Goal: Browse casually: Explore the website without a specific task or goal

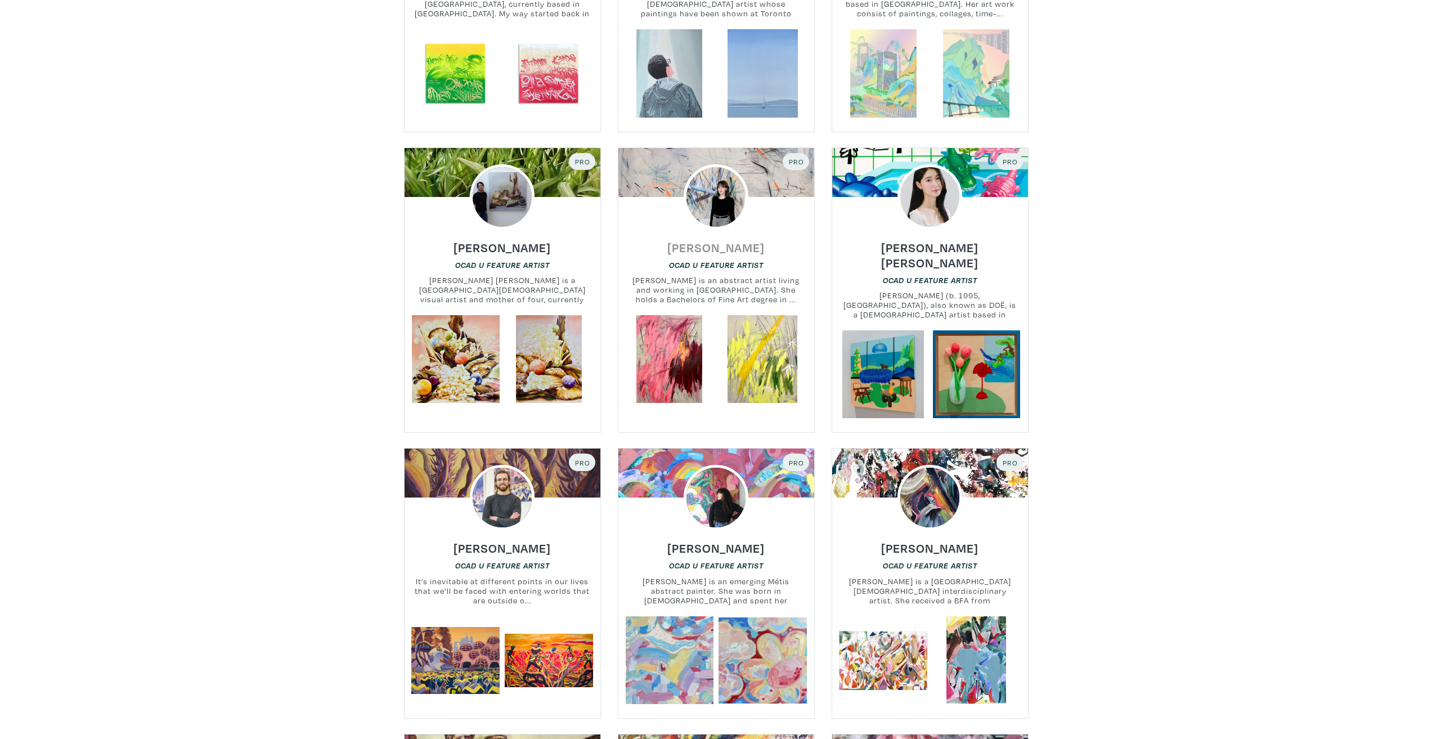
scroll to position [7257, 0]
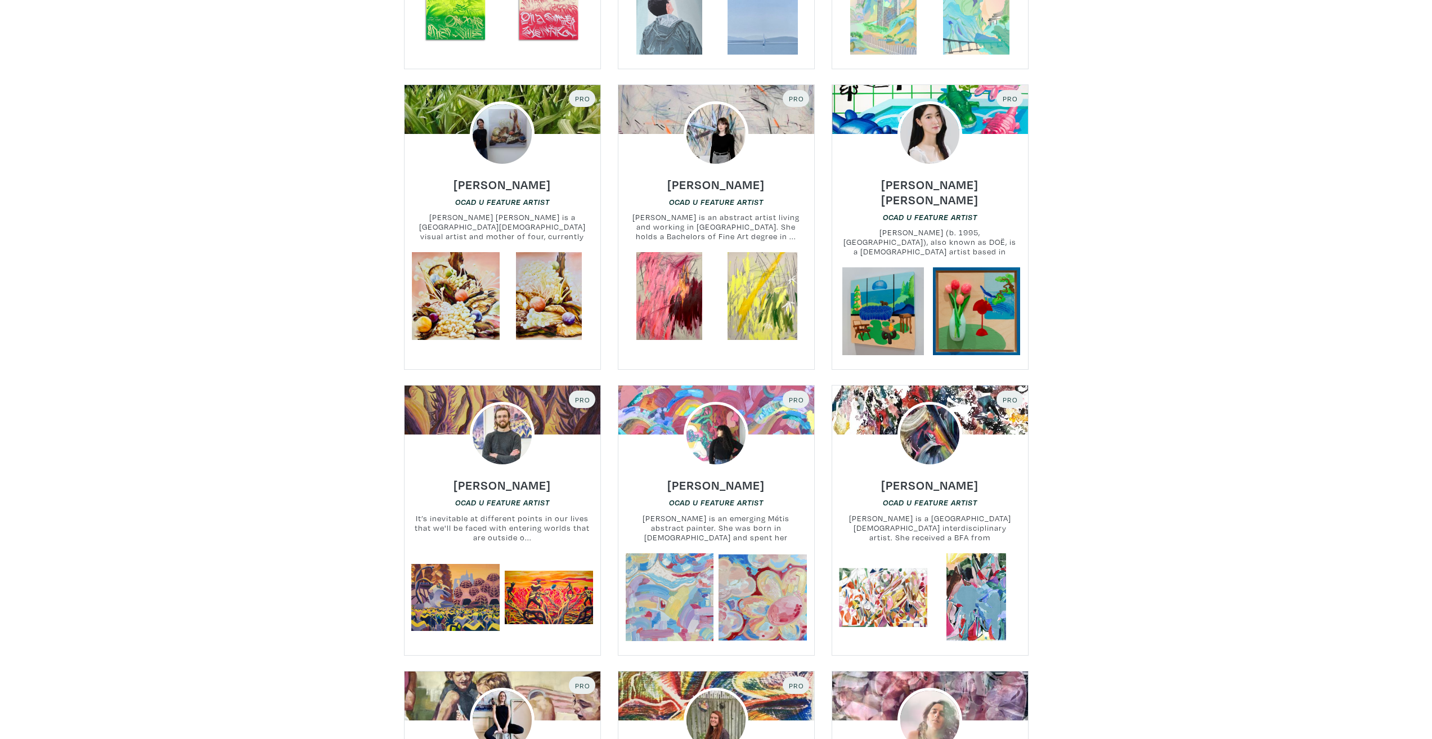
drag, startPoint x: 713, startPoint y: 133, endPoint x: 335, endPoint y: 162, distance: 379.1
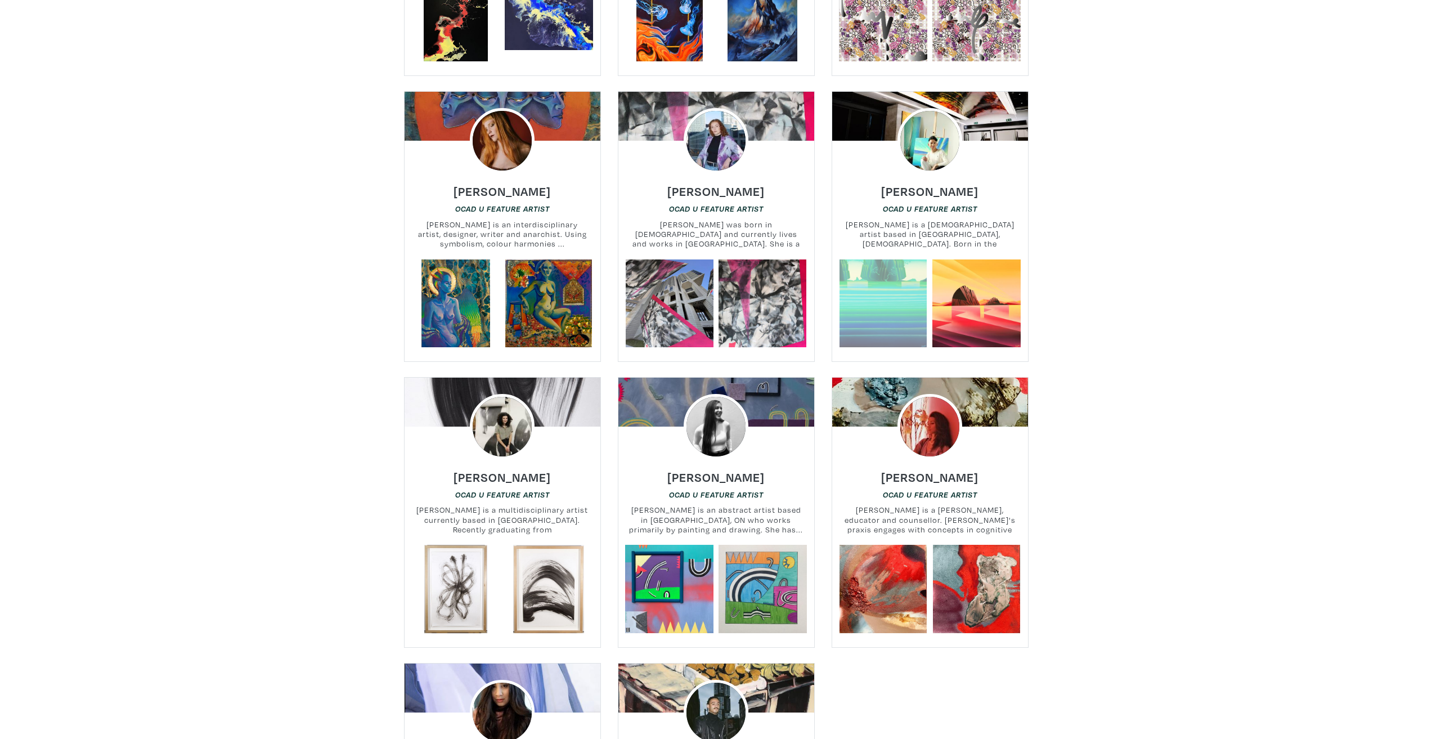
scroll to position [13276, 0]
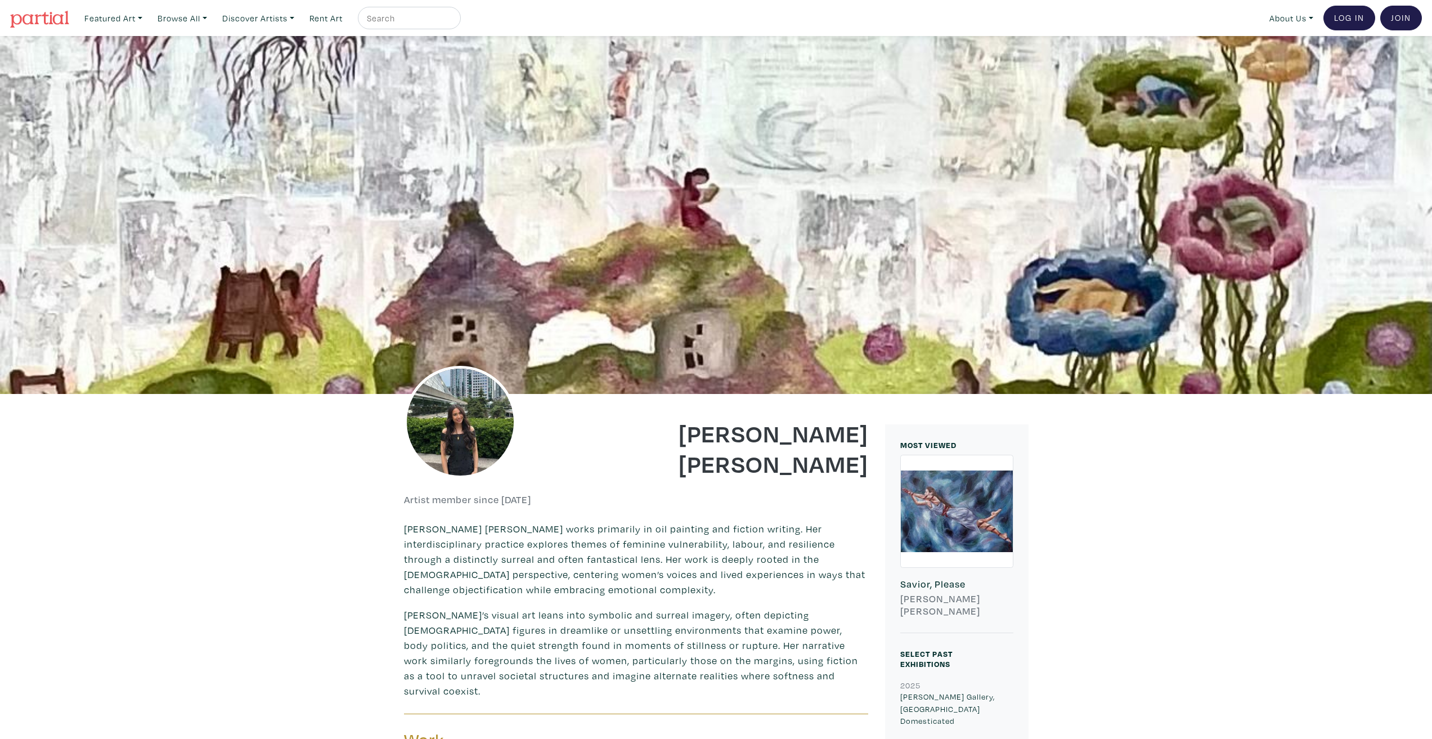
click at [476, 411] on img at bounding box center [460, 422] width 113 height 113
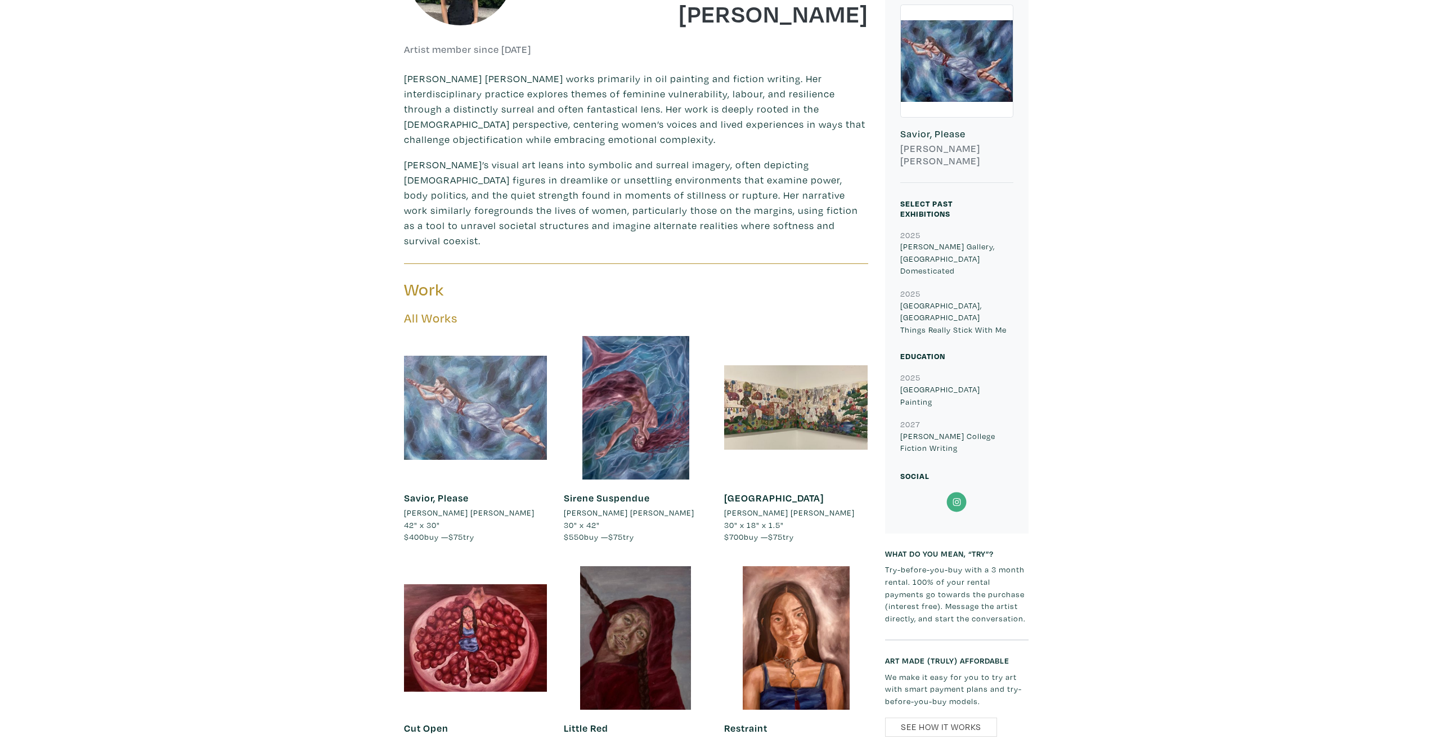
scroll to position [956, 0]
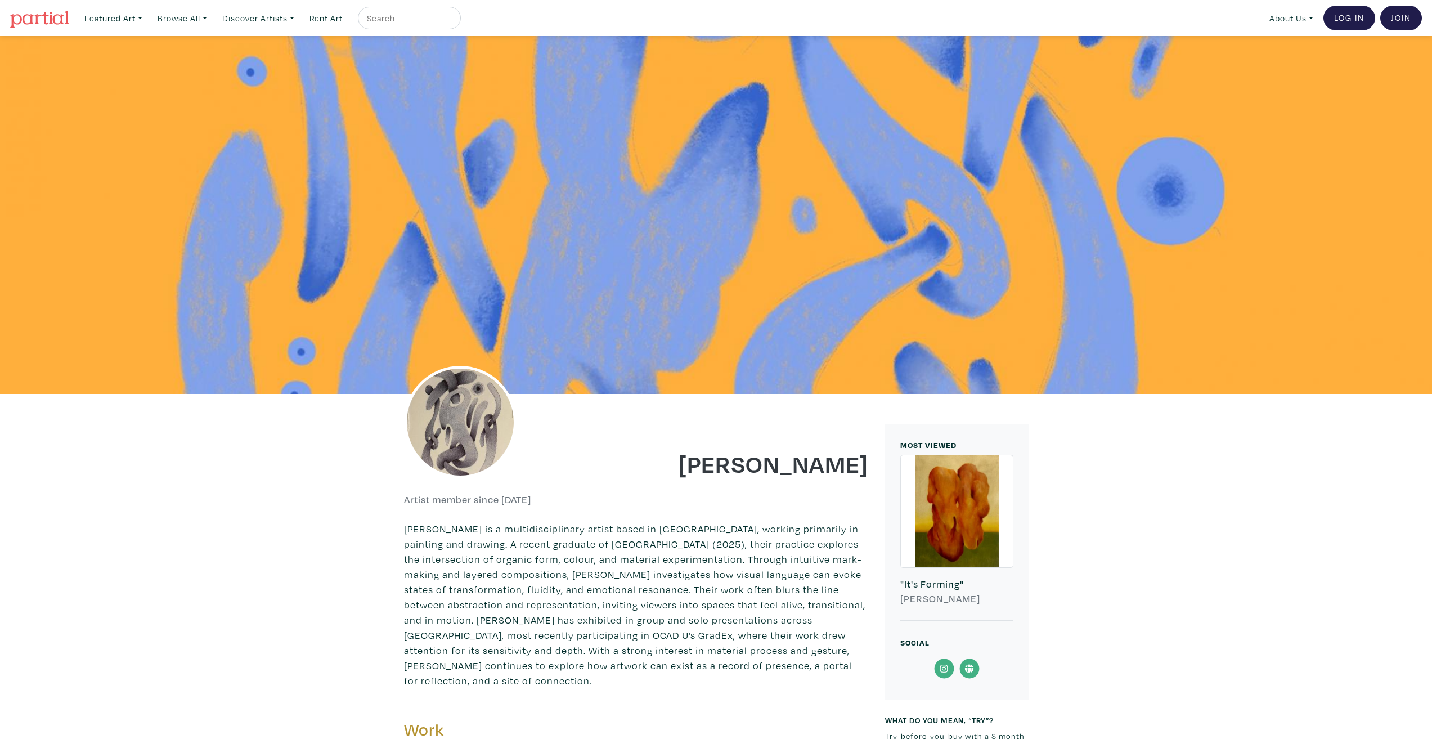
scroll to position [394, 0]
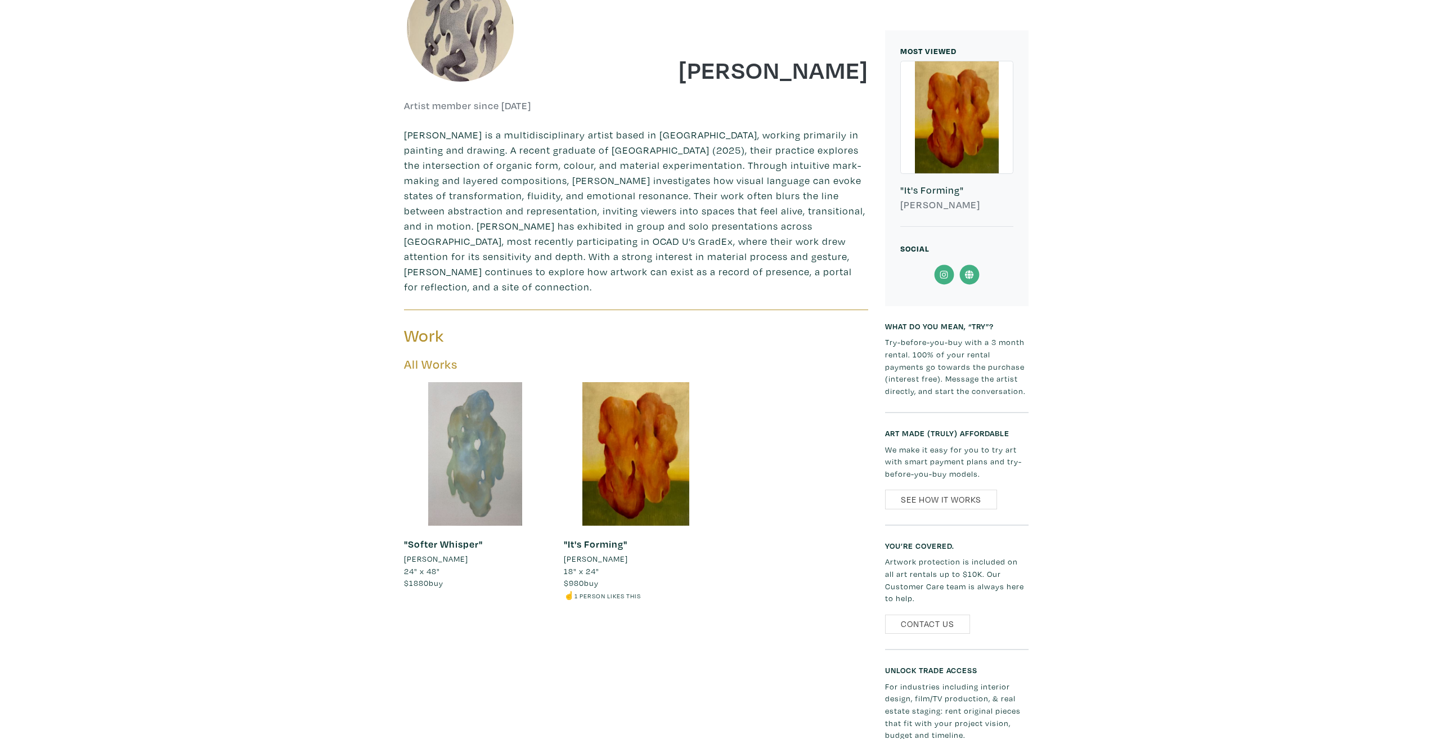
click at [411, 137] on p "Rama Kareem is a multidisciplinary artist based in Toronto, working primarily i…" at bounding box center [636, 210] width 464 height 167
drag, startPoint x: 411, startPoint y: 137, endPoint x: 442, endPoint y: 135, distance: 30.5
click at [442, 135] on p "Rama Kareem is a multidisciplinary artist based in Toronto, working primarily i…" at bounding box center [636, 210] width 464 height 167
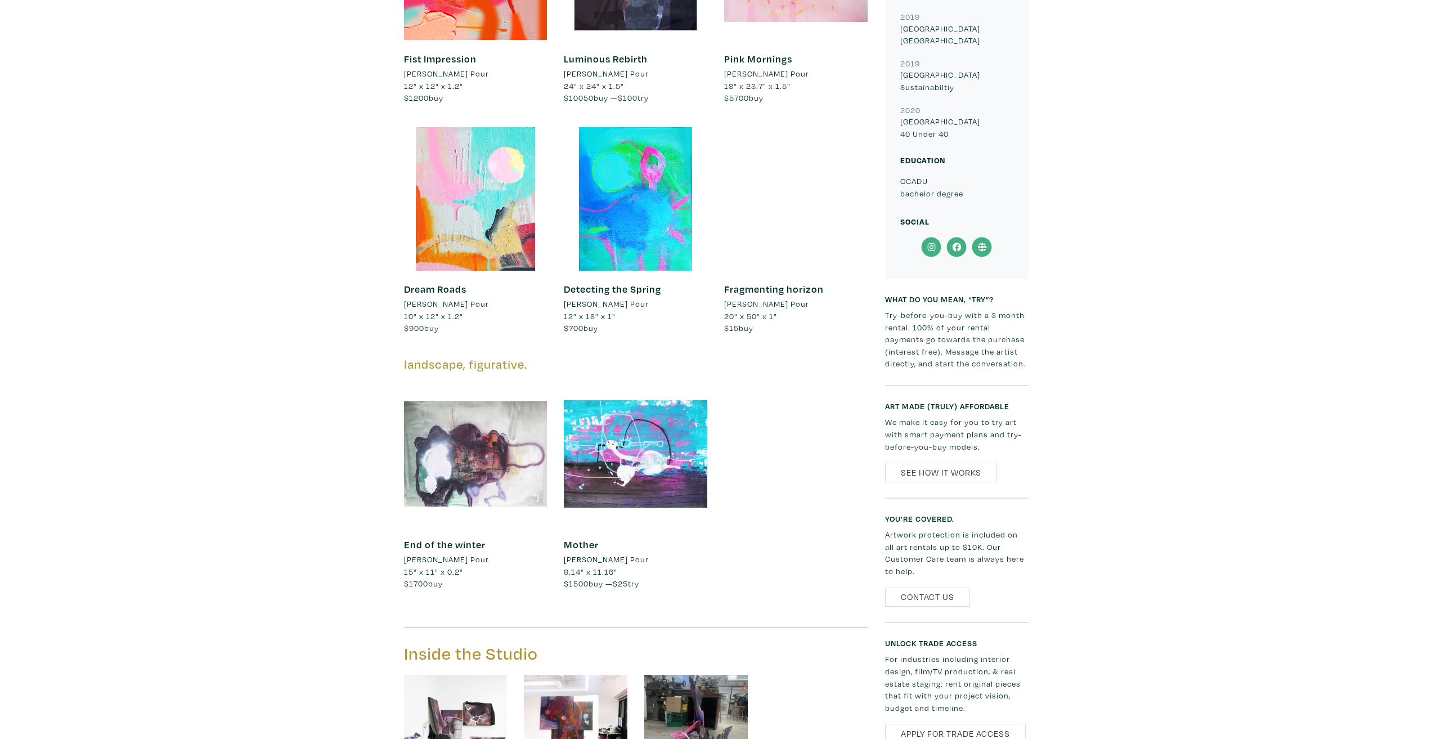
scroll to position [788, 0]
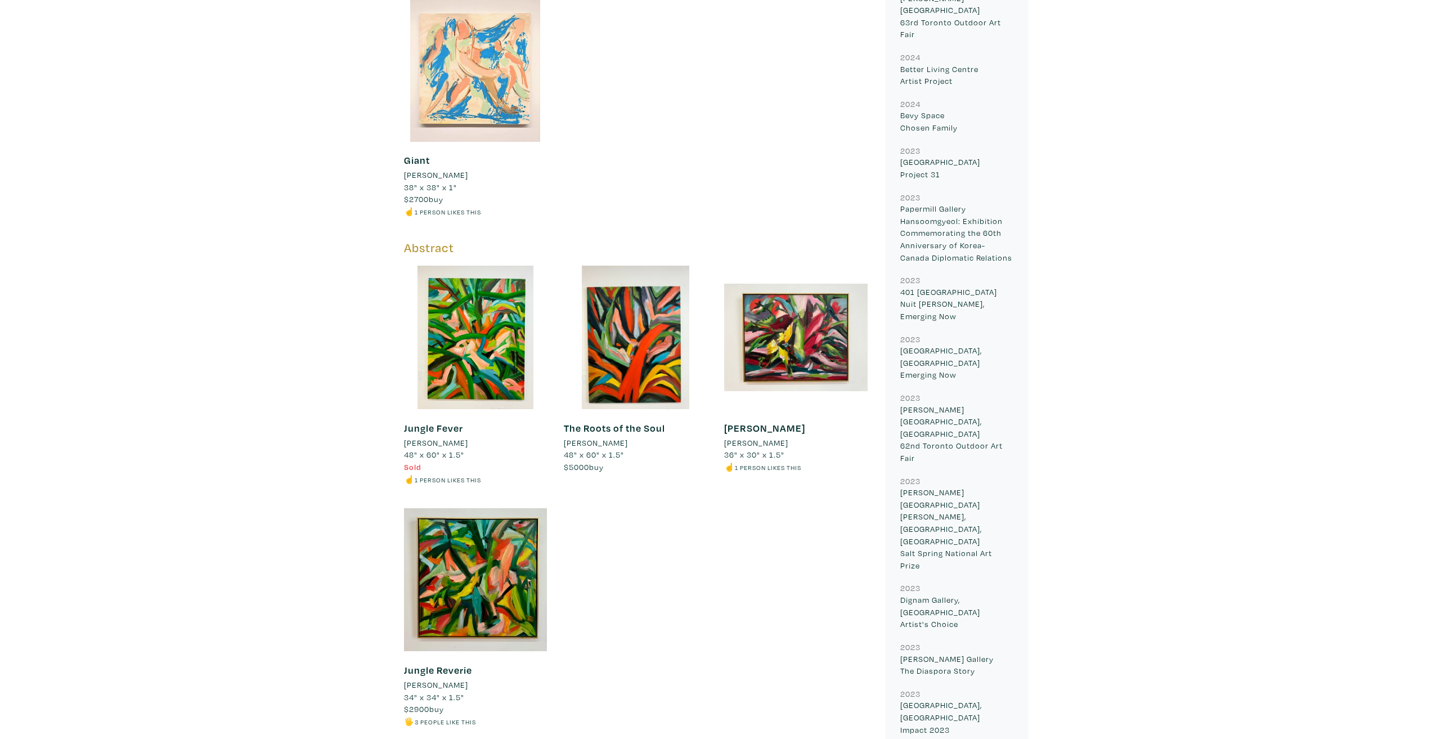
scroll to position [956, 0]
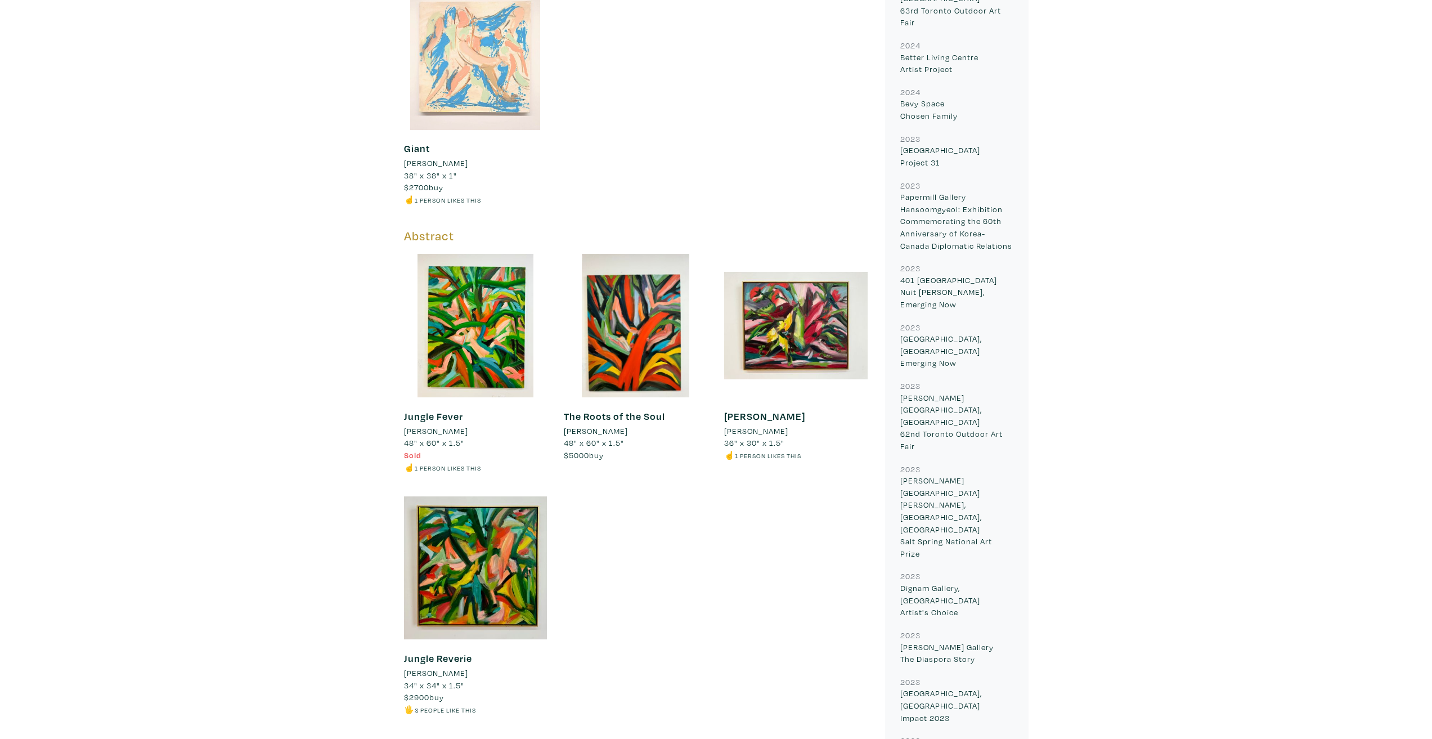
click at [507, 61] on div at bounding box center [475, 57] width 143 height 143
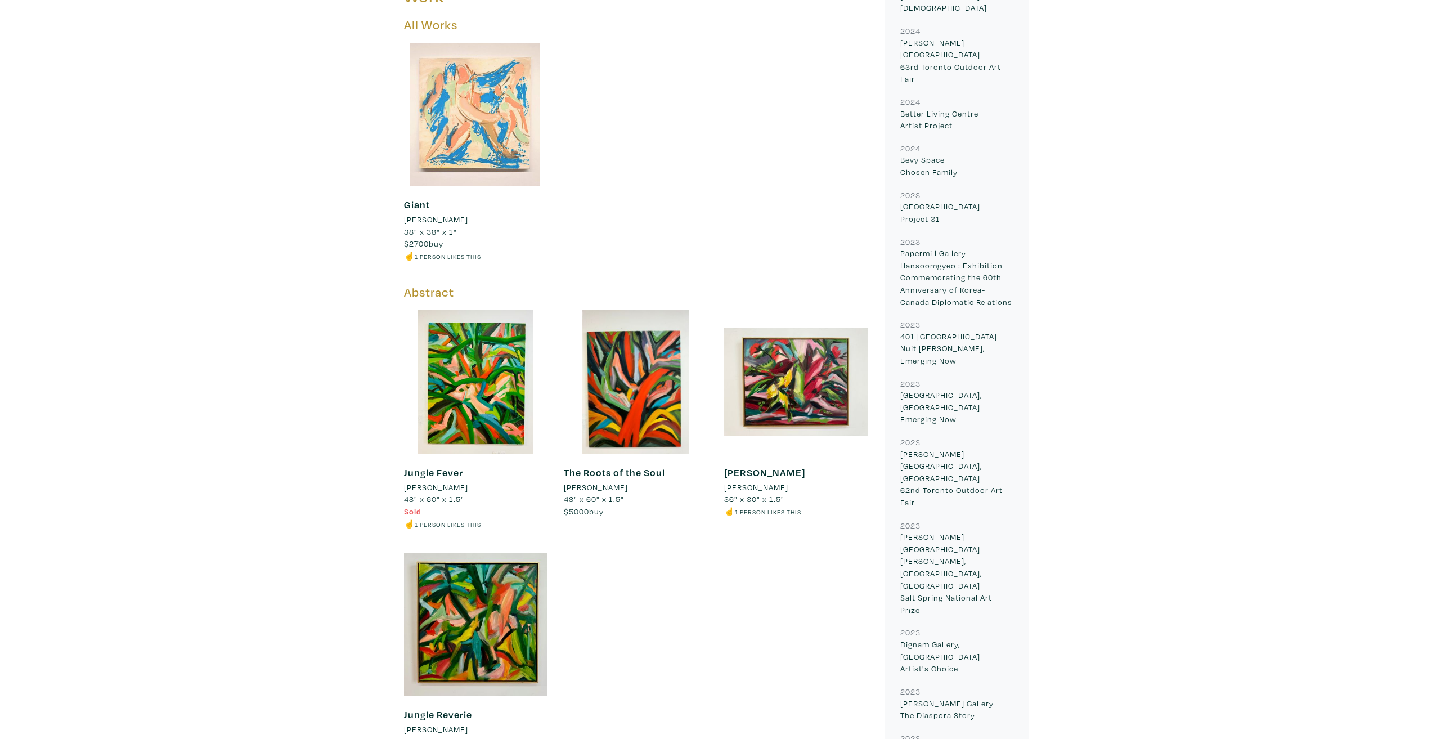
scroll to position [1350, 0]
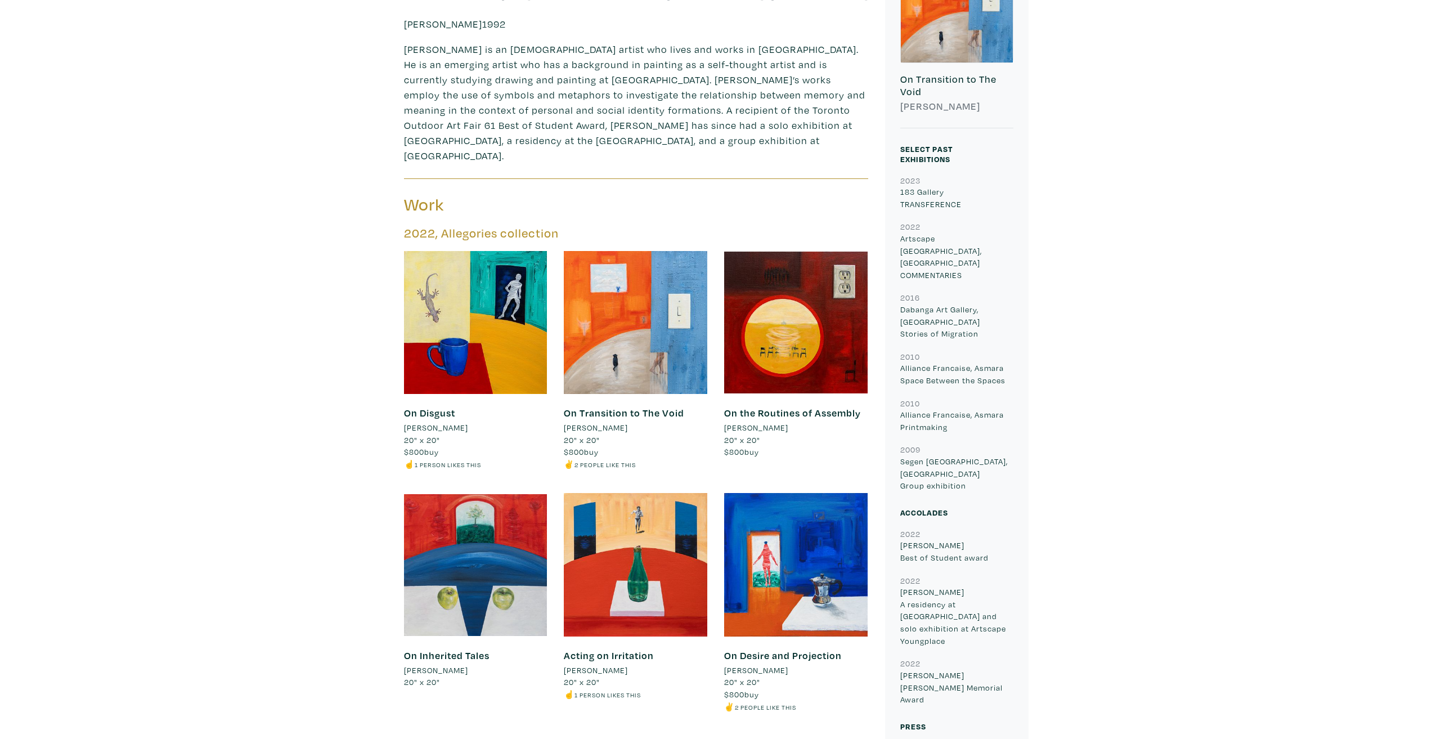
scroll to position [506, 0]
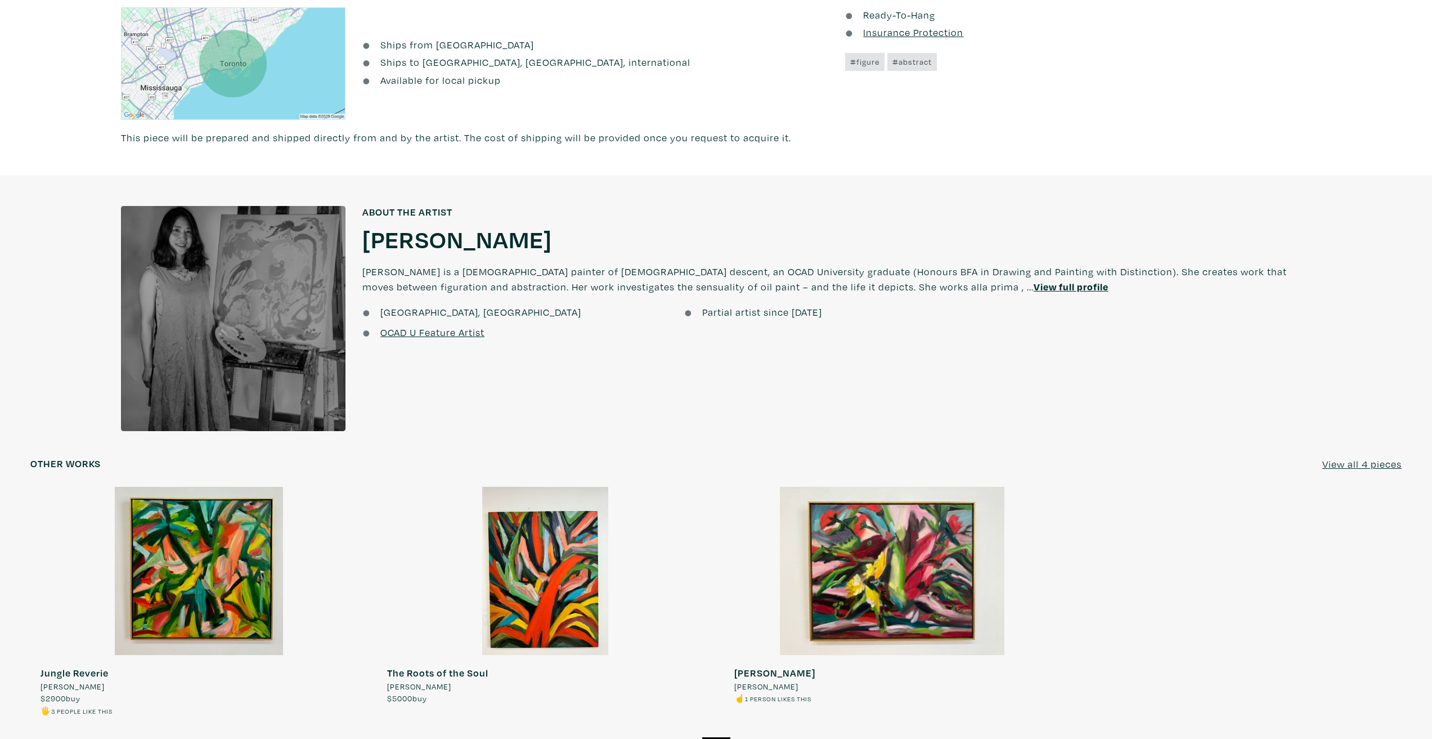
scroll to position [900, 0]
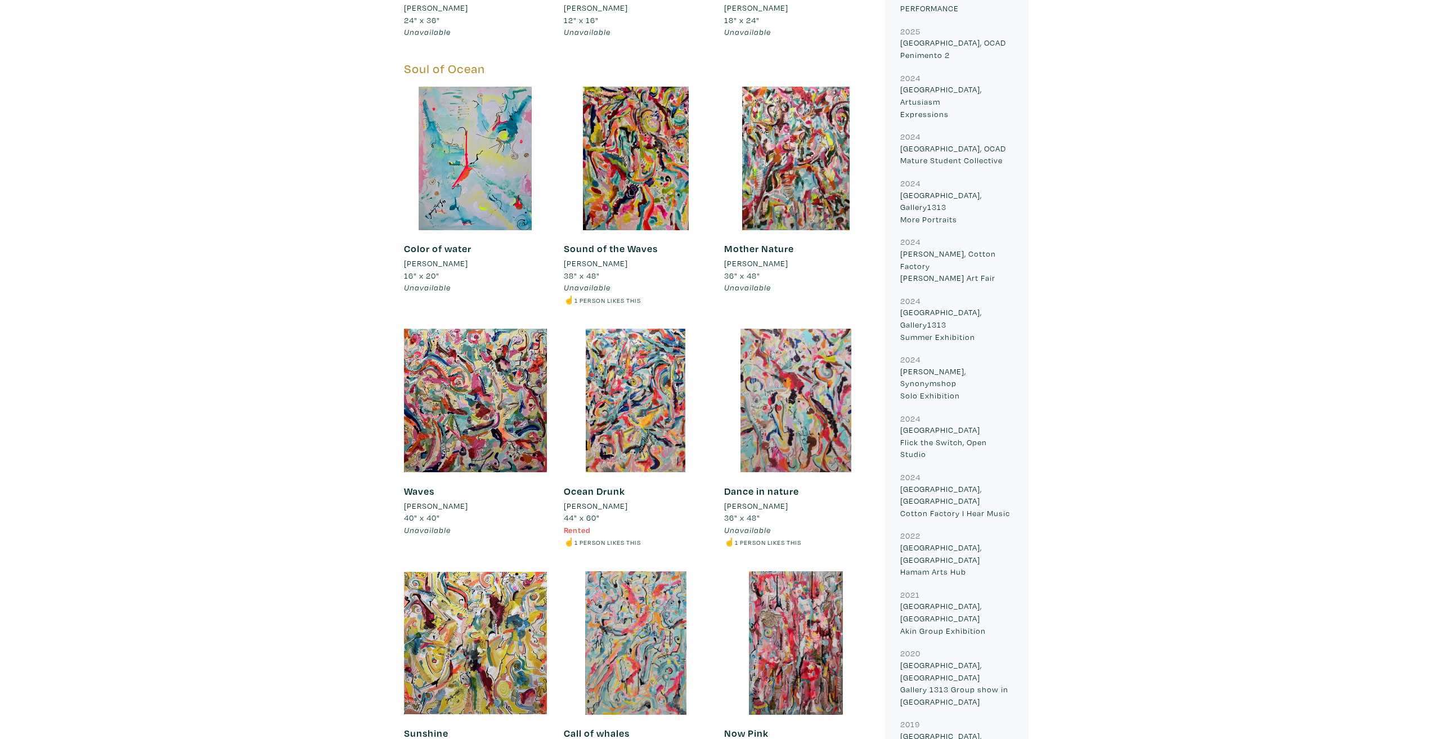
scroll to position [1350, 0]
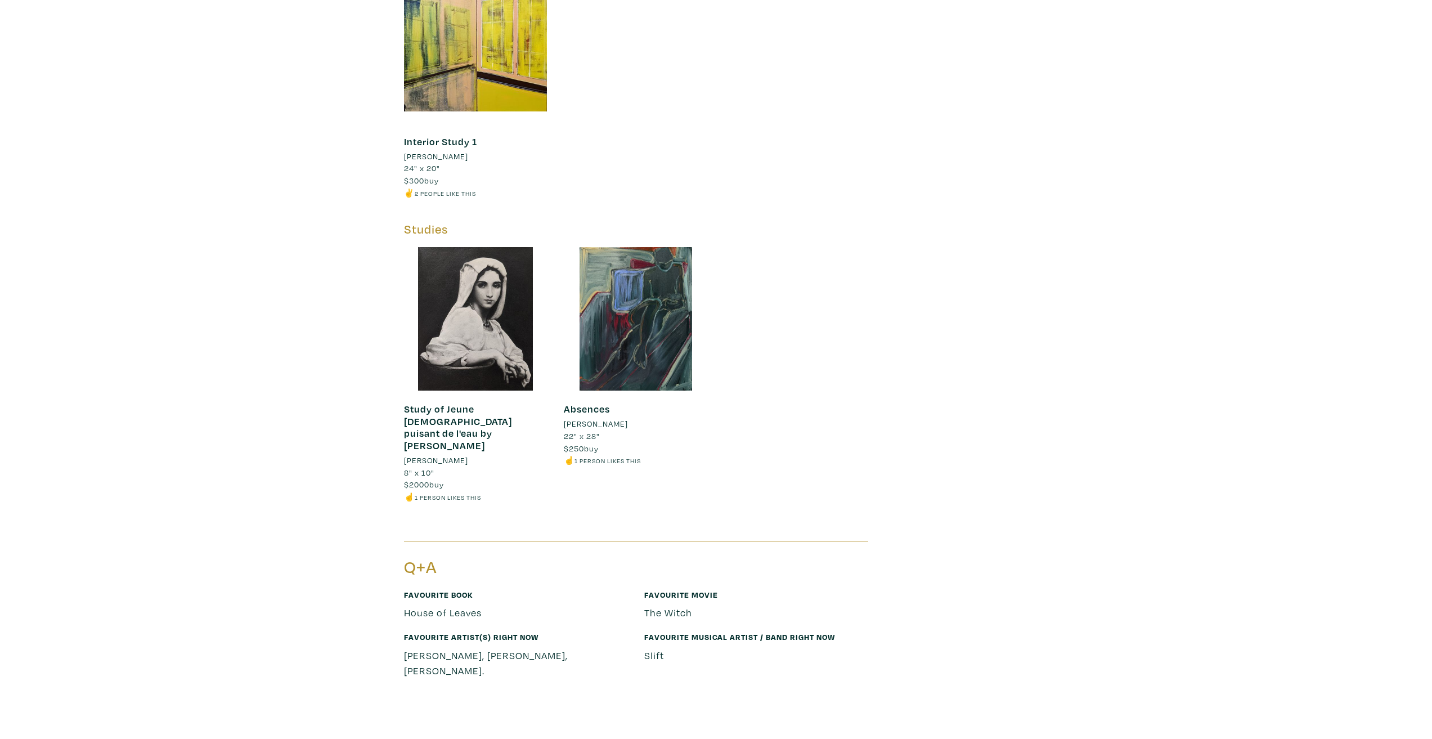
scroll to position [3038, 0]
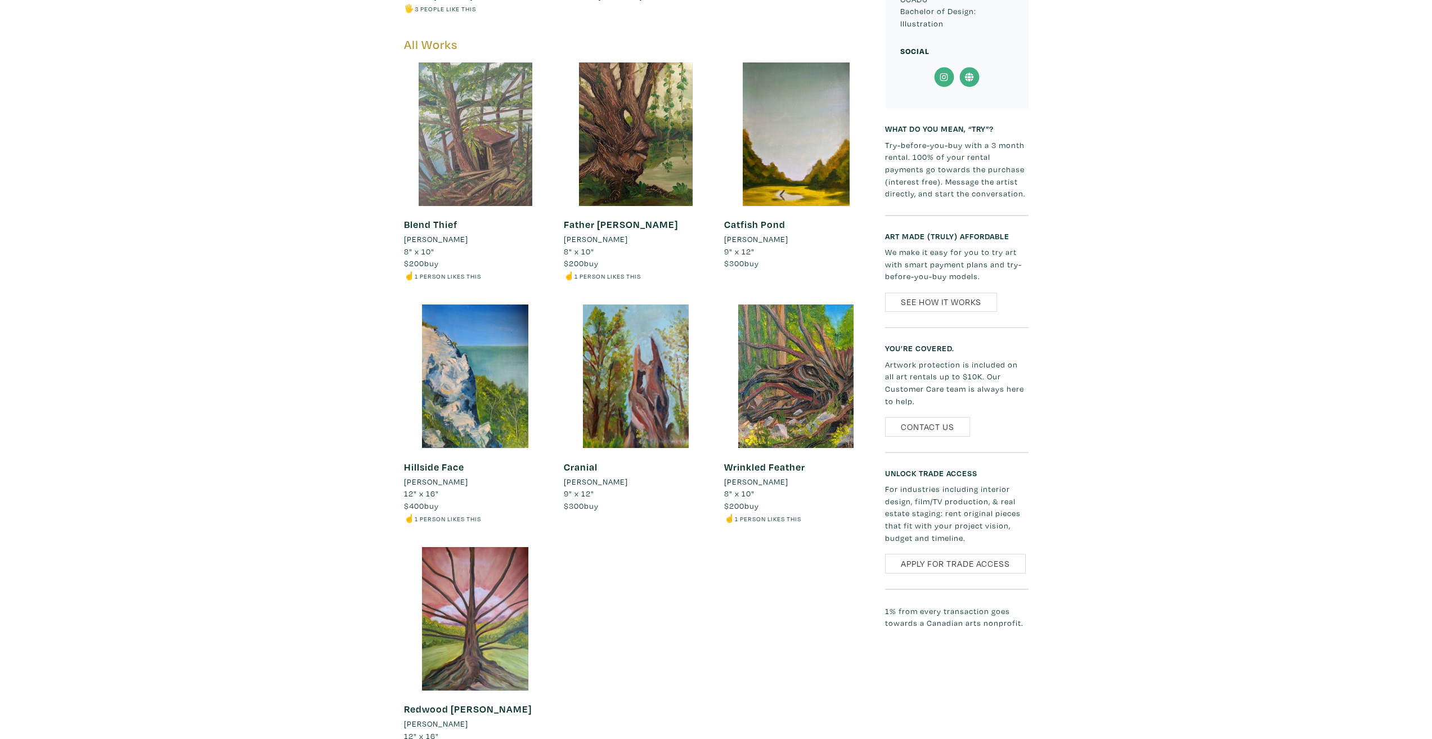
scroll to position [1181, 0]
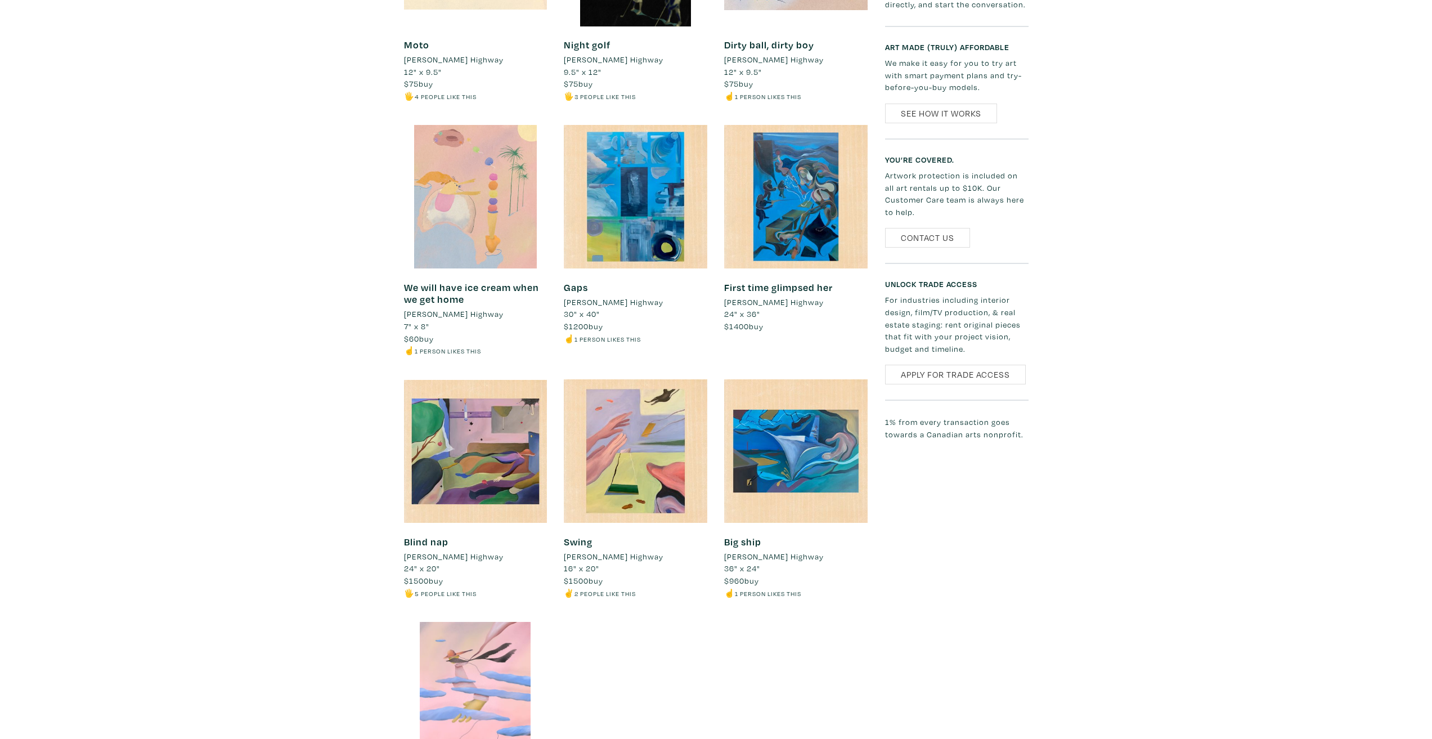
scroll to position [788, 0]
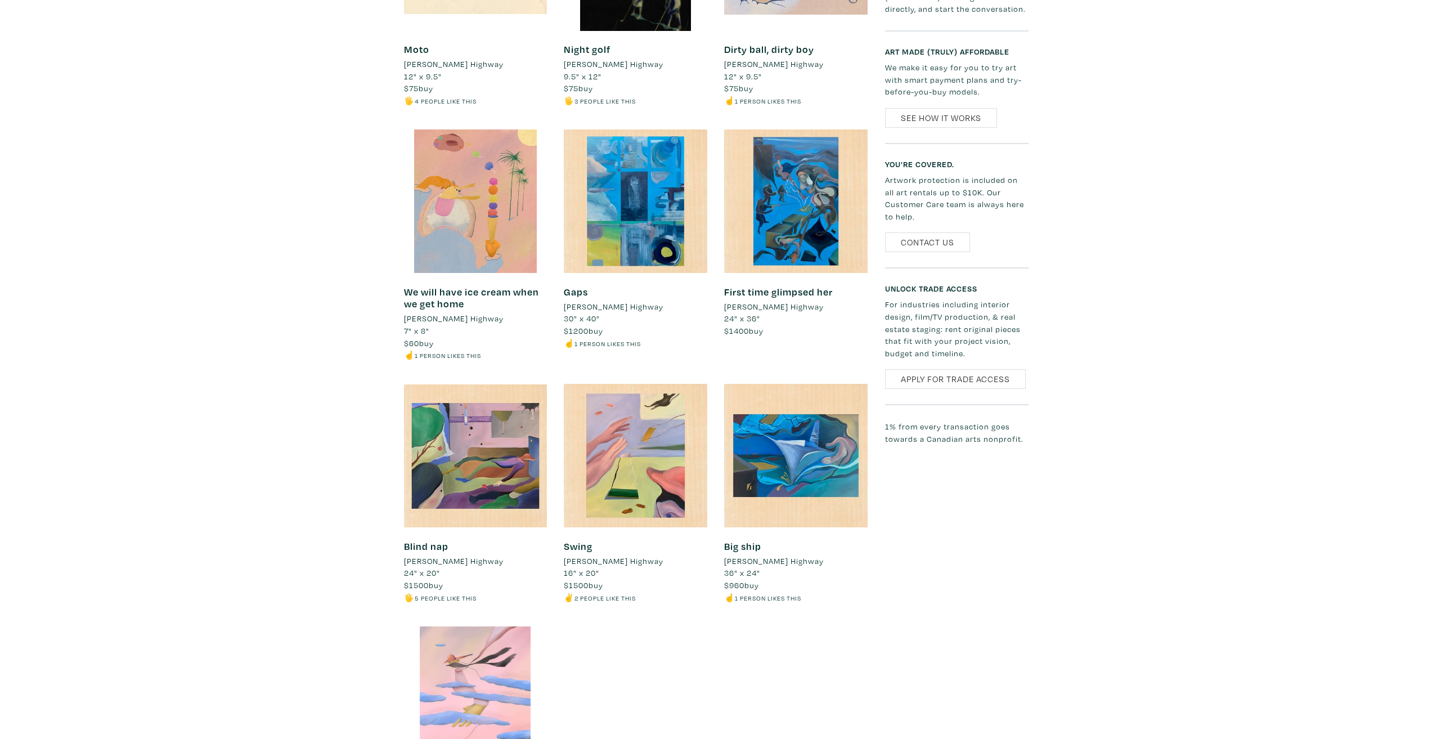
drag, startPoint x: 482, startPoint y: 140, endPoint x: 319, endPoint y: 156, distance: 164.0
click at [316, 156] on div "Michael Highway Artist member since 2021 Toronto, ON Colour blocks are for spar…" at bounding box center [715, 430] width 1415 height 1648
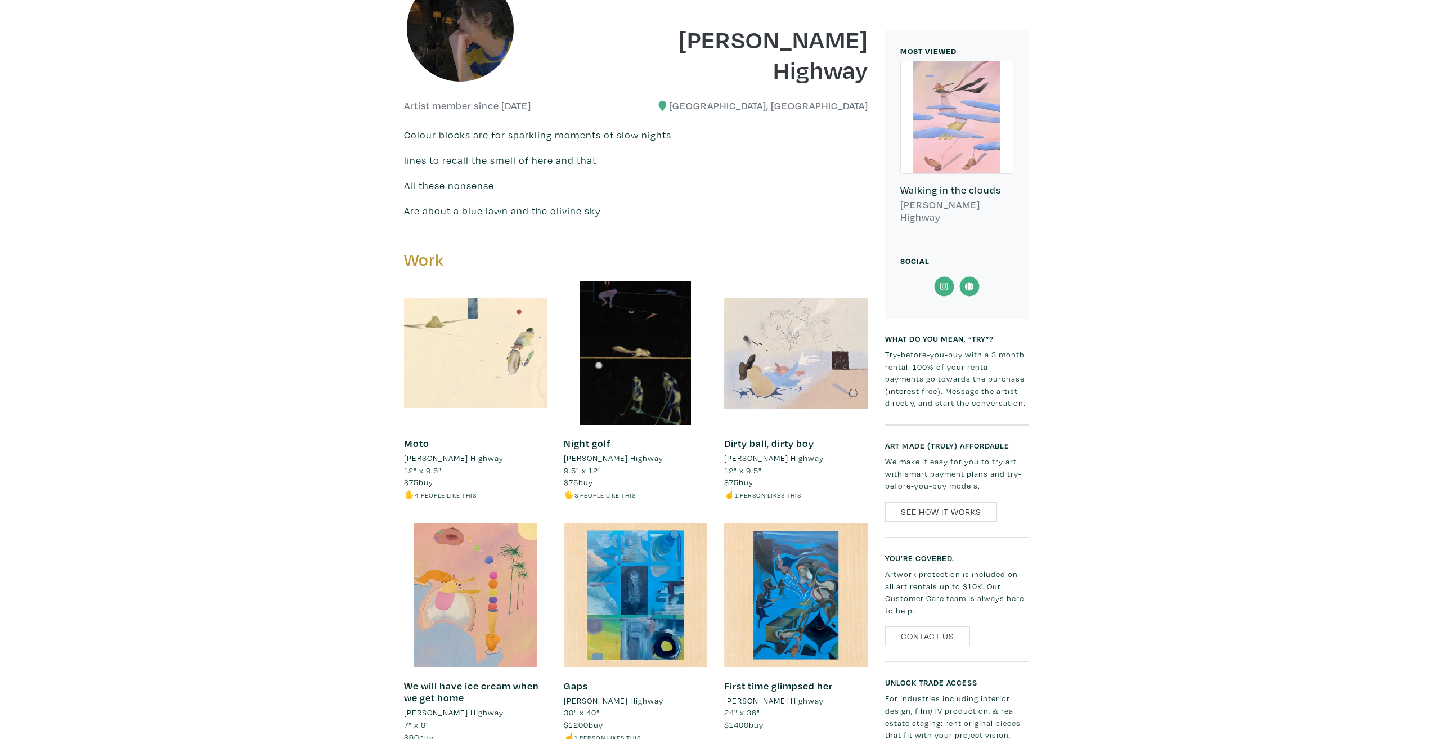
scroll to position [338, 0]
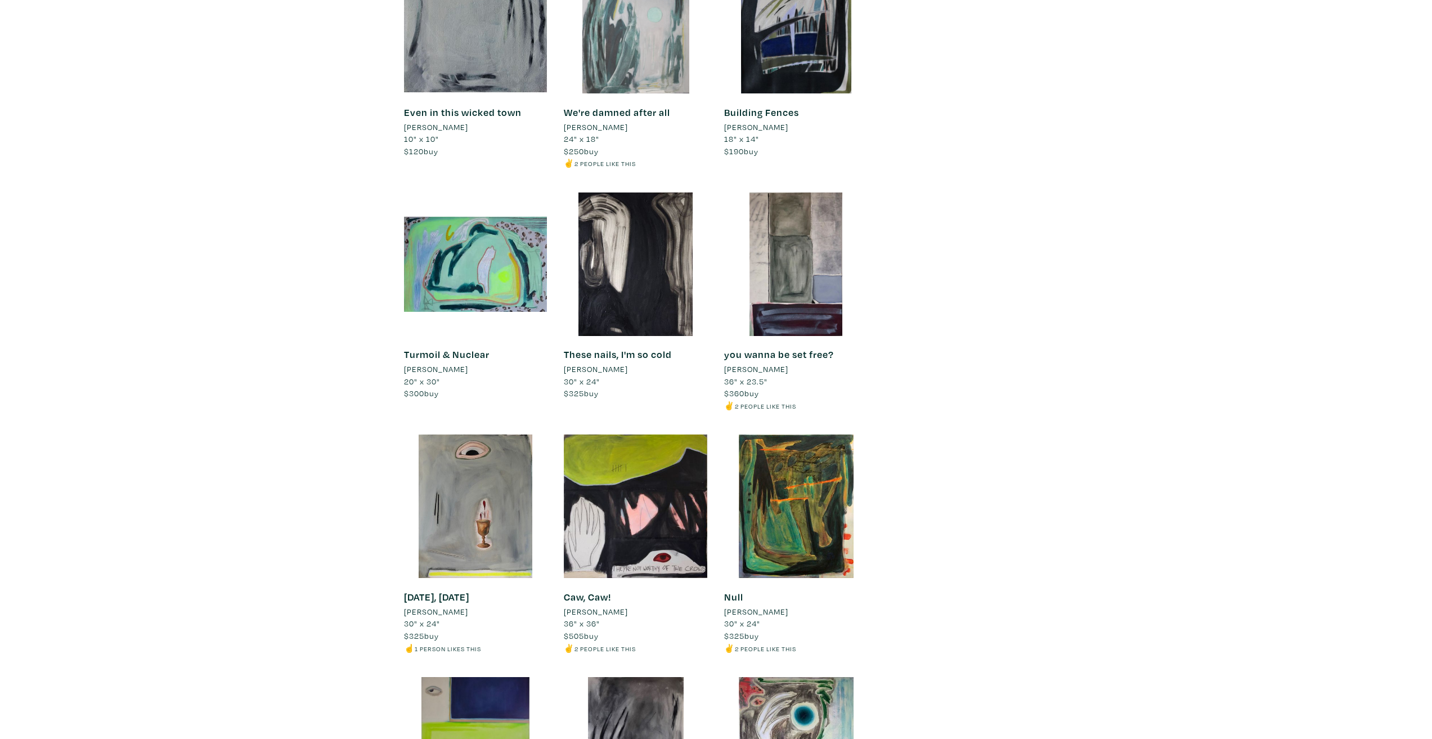
scroll to position [3094, 0]
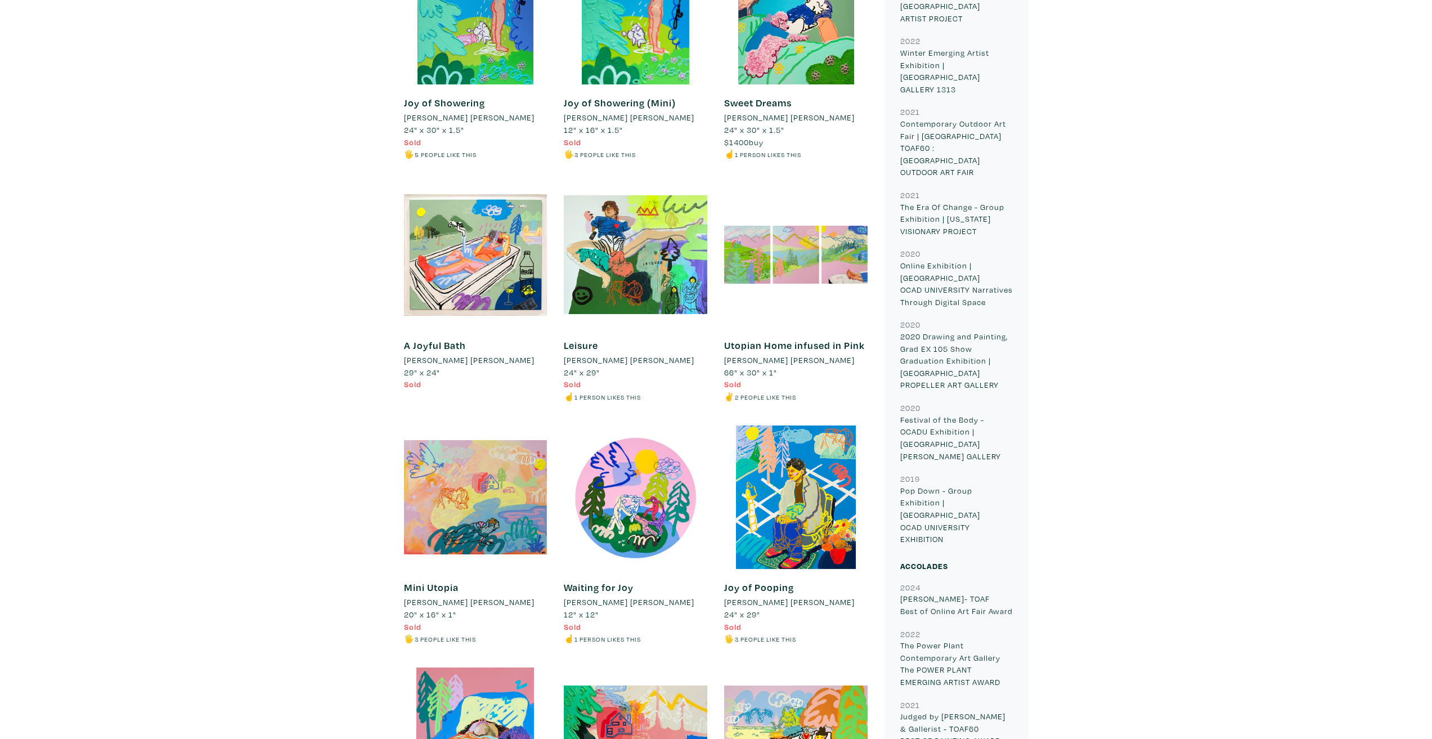
scroll to position [1688, 0]
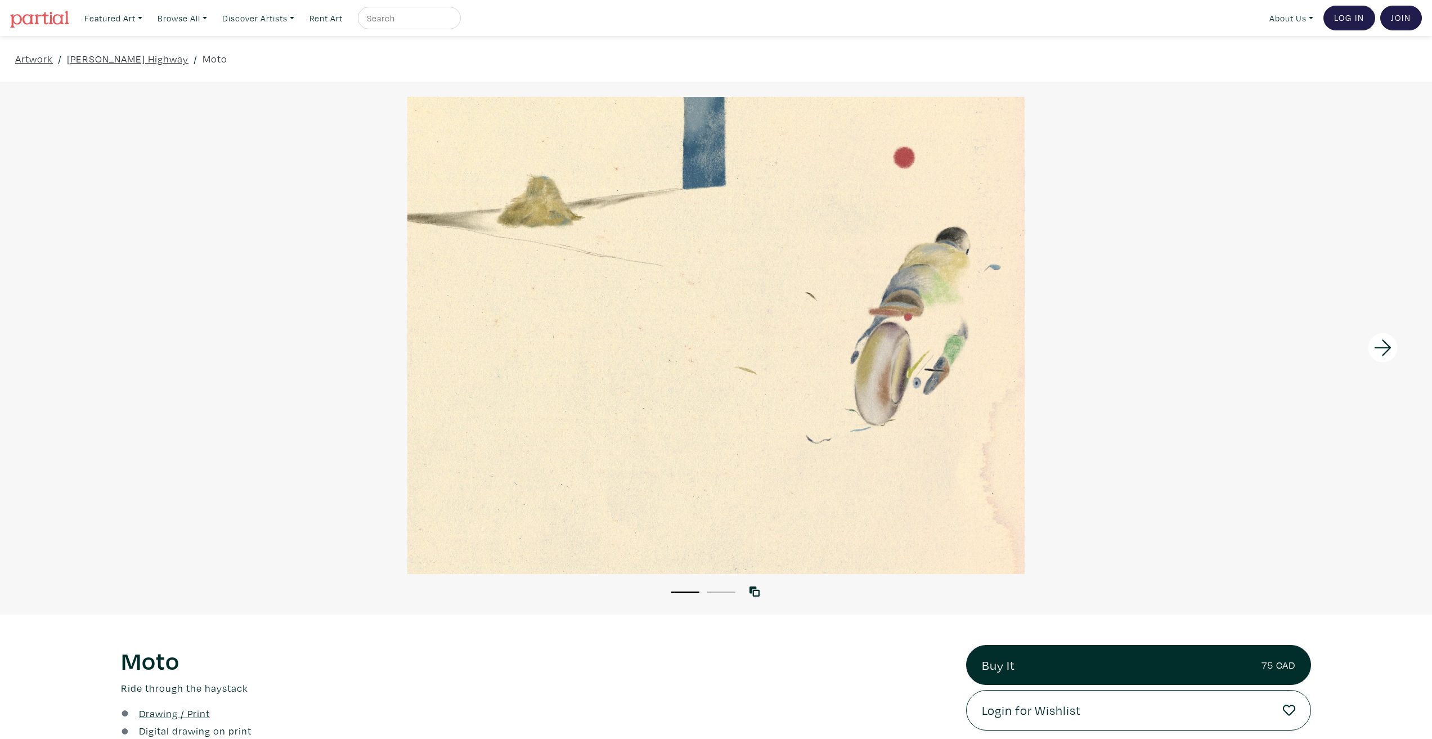
click at [1388, 336] on icon at bounding box center [1383, 347] width 38 height 30
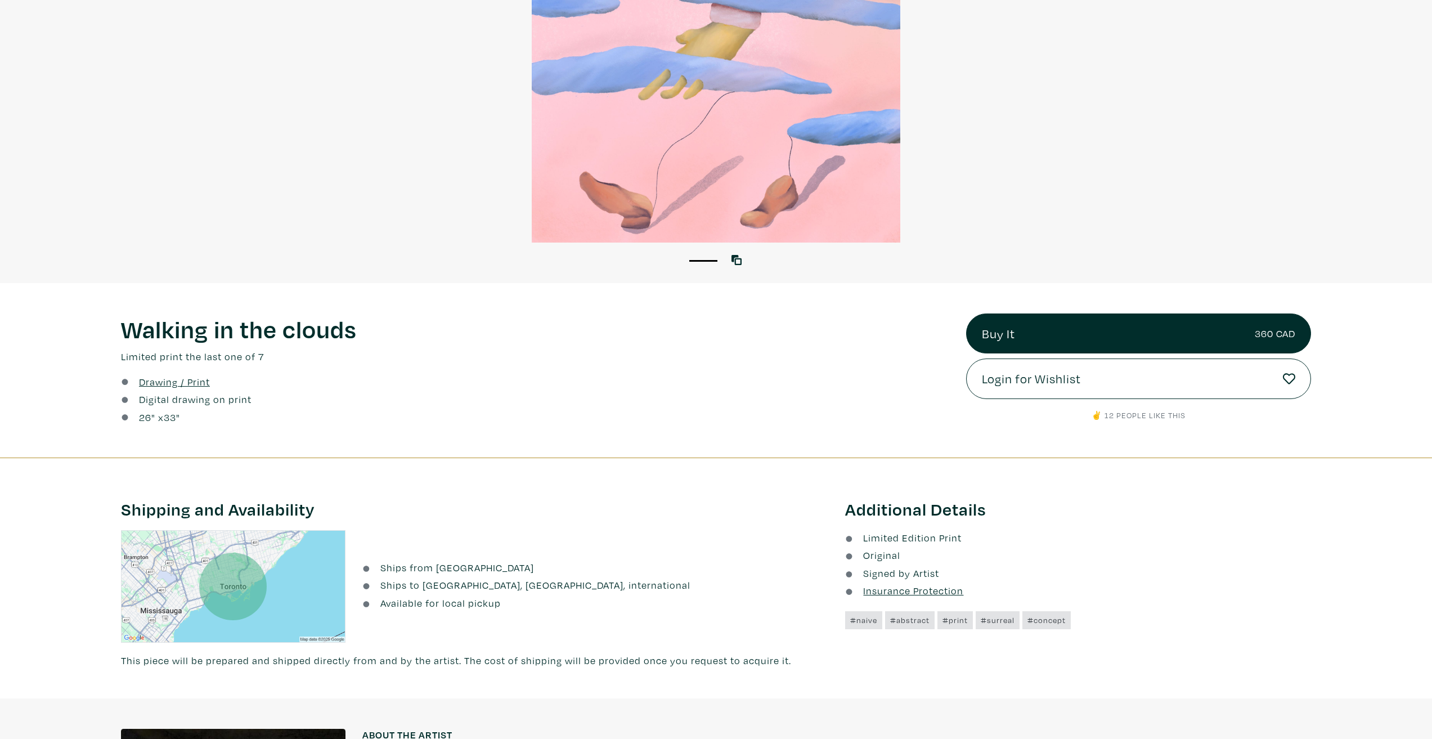
scroll to position [338, 0]
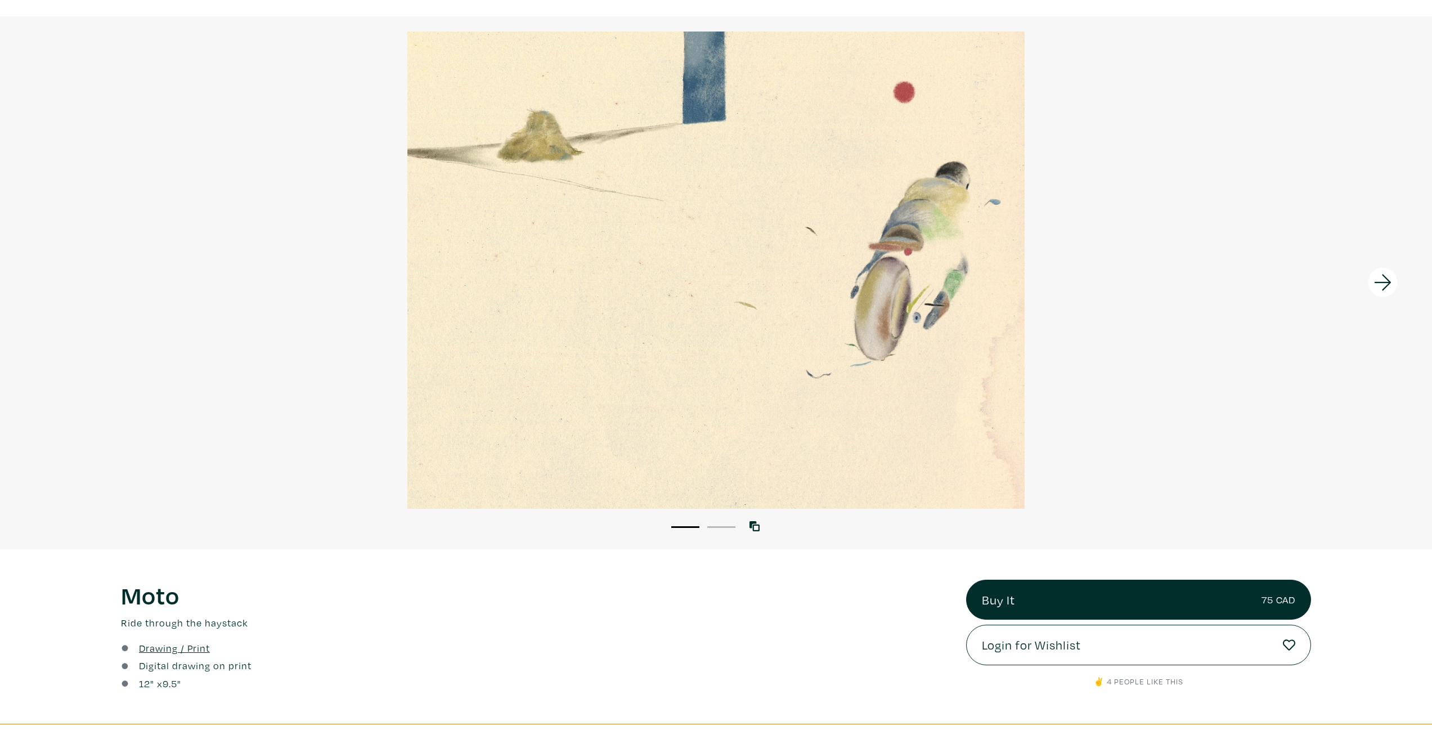
scroll to position [169, 0]
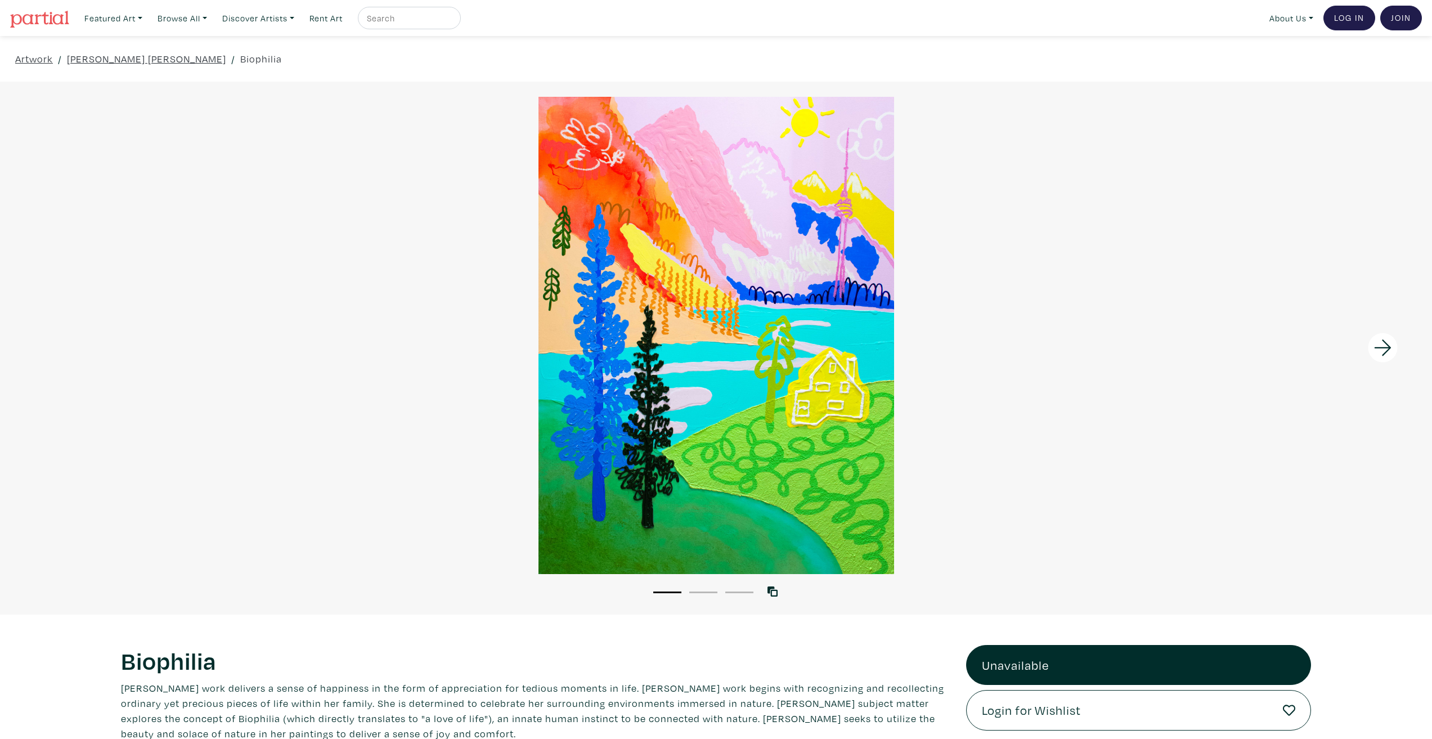
click at [1381, 342] on icon at bounding box center [1383, 347] width 38 height 30
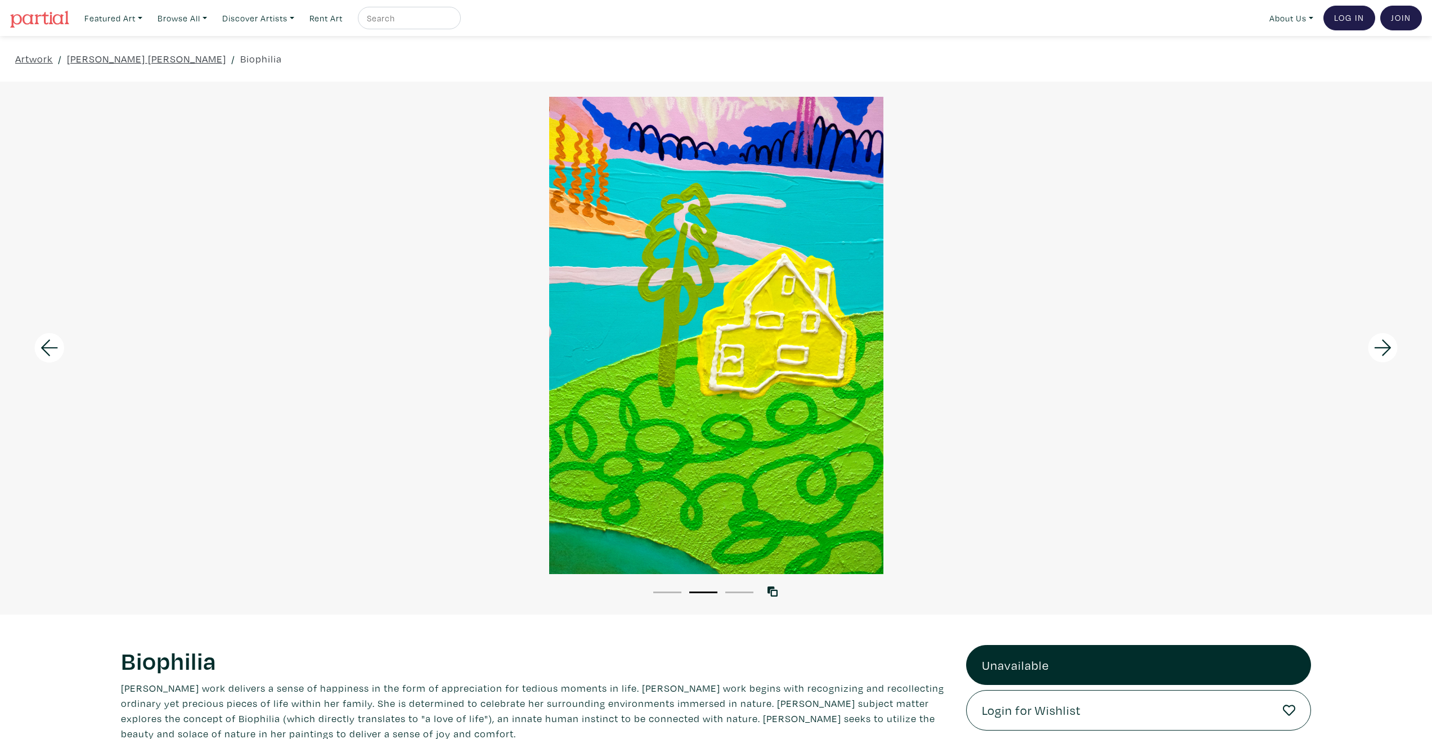
click at [1381, 345] on icon at bounding box center [1383, 347] width 38 height 30
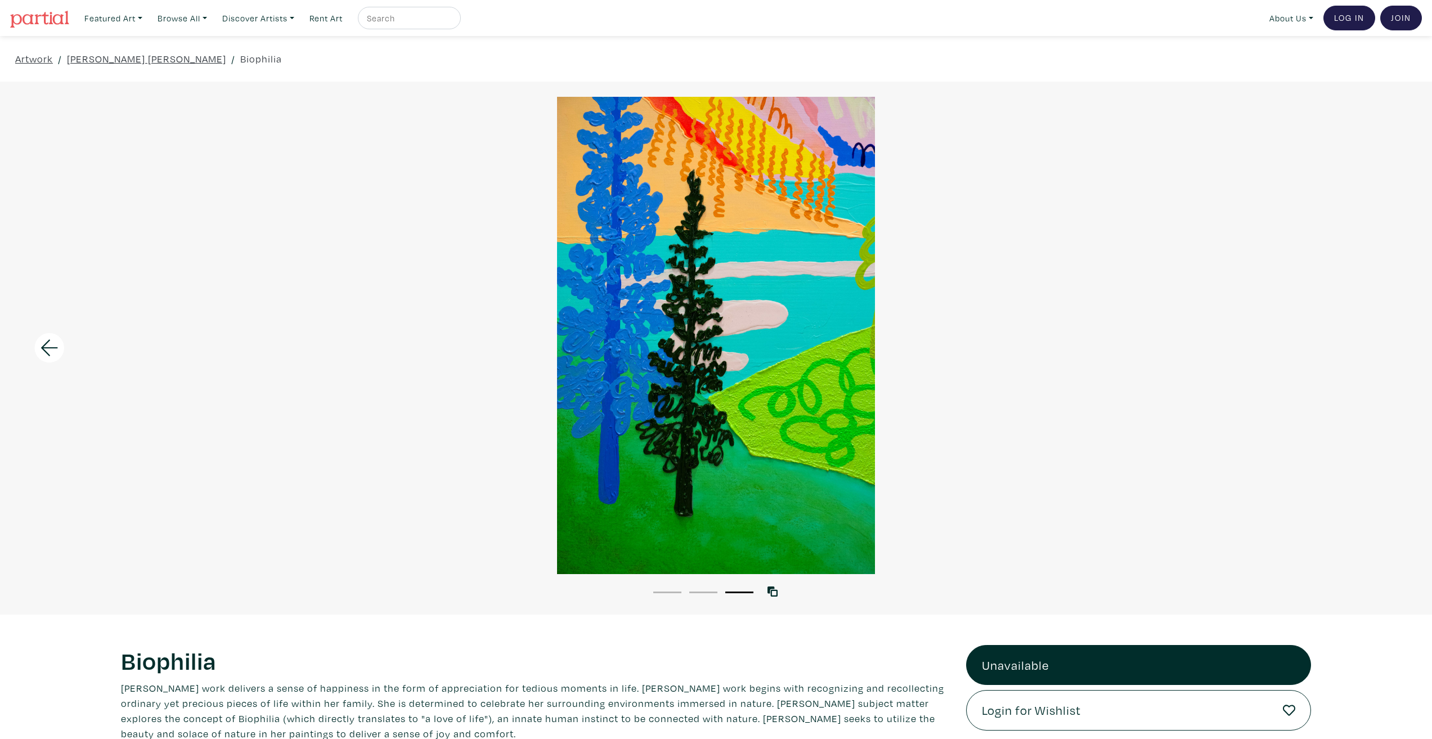
click at [1380, 346] on div at bounding box center [716, 335] width 1432 height 476
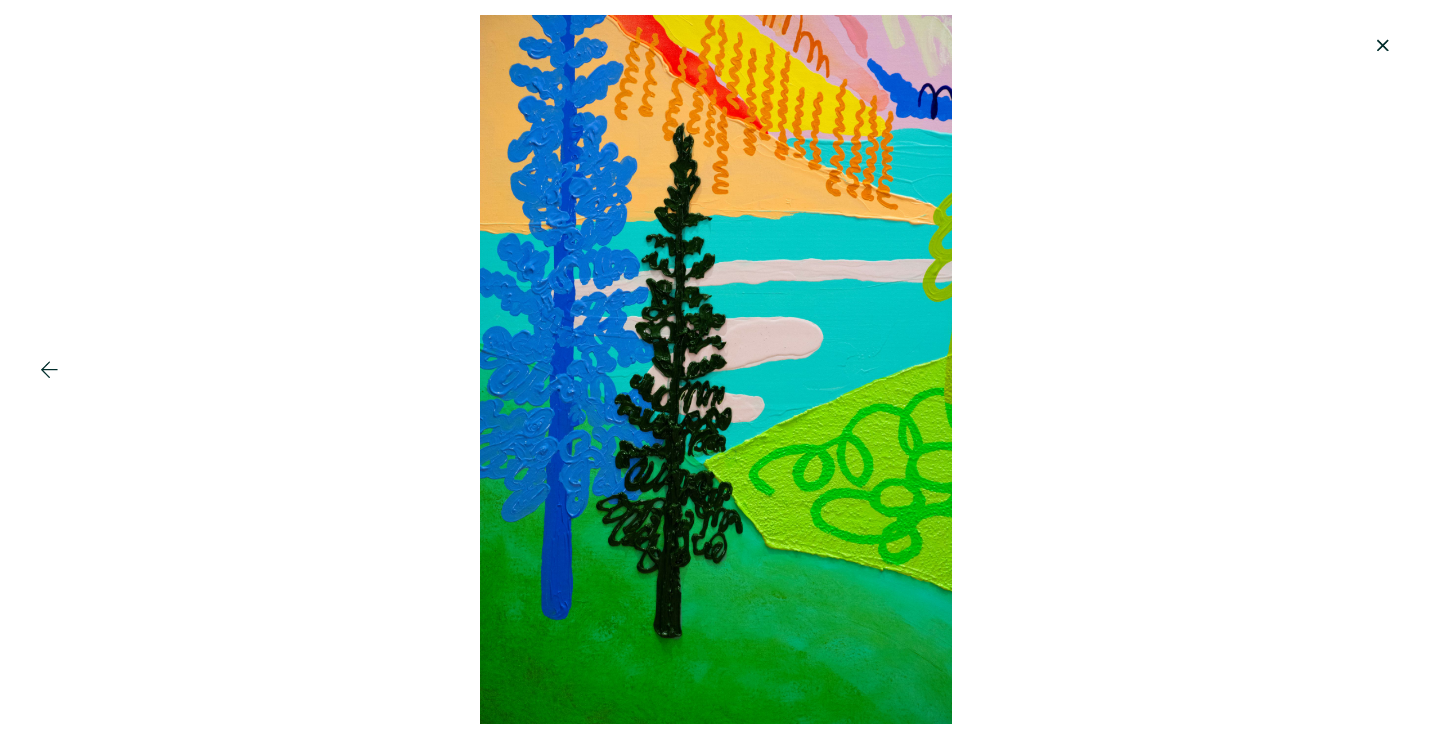
click at [1383, 39] on icon at bounding box center [1383, 45] width 38 height 30
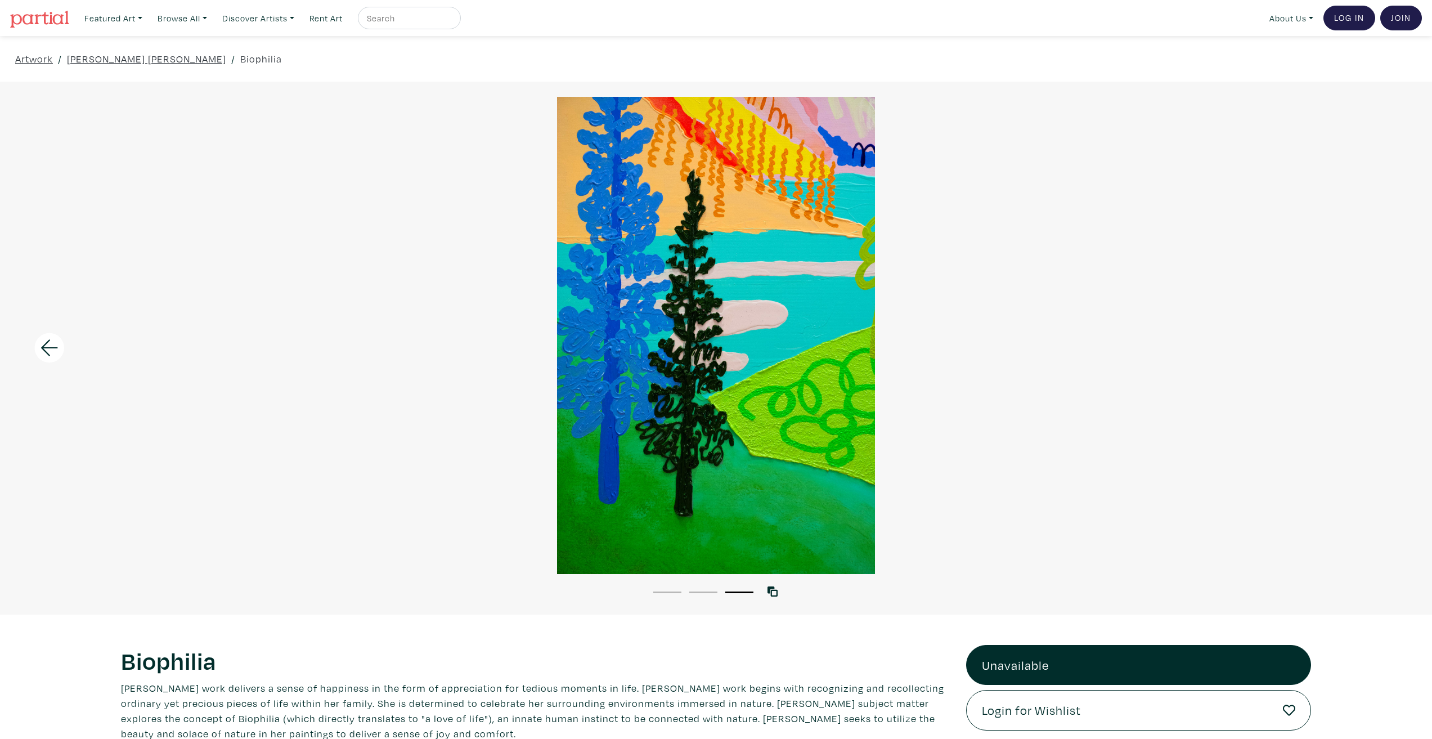
click at [43, 340] on icon at bounding box center [49, 347] width 38 height 30
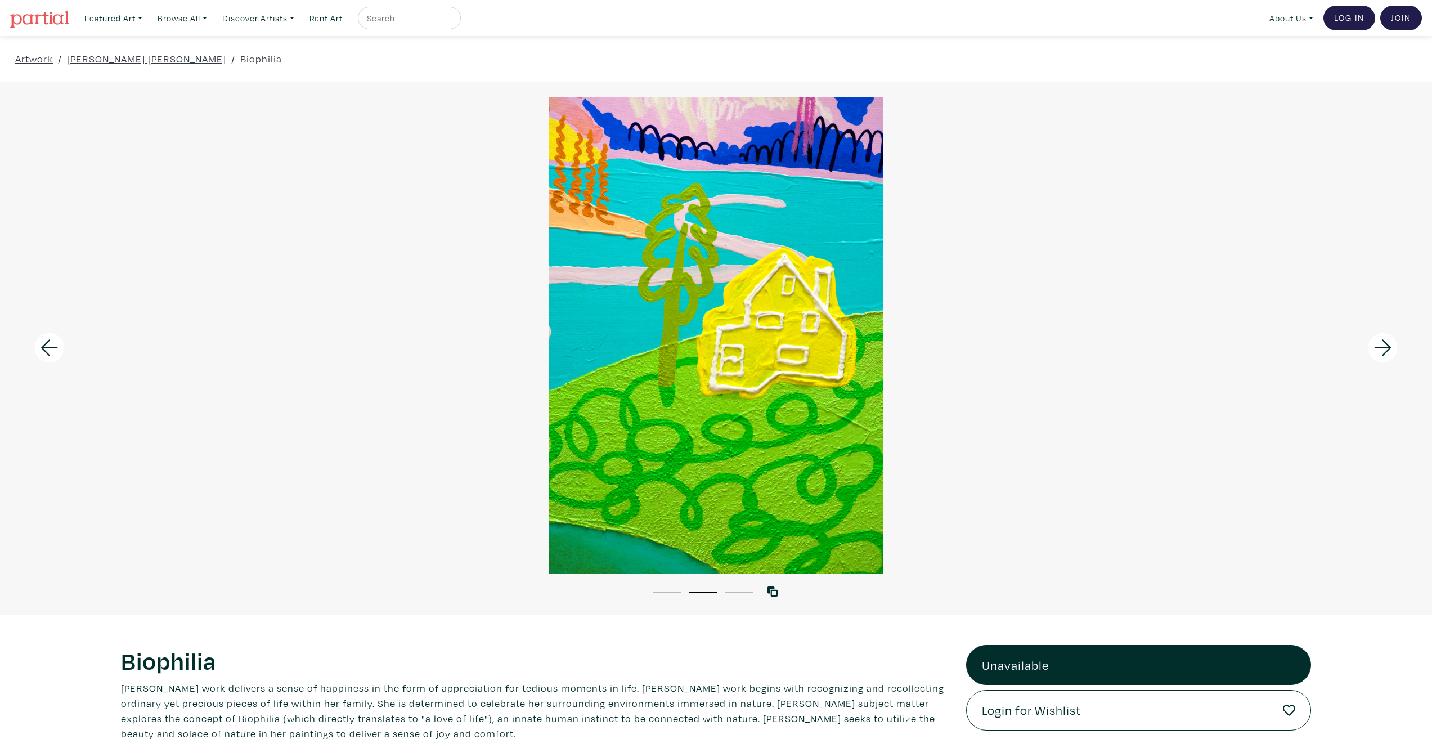
click at [50, 343] on icon at bounding box center [49, 347] width 38 height 30
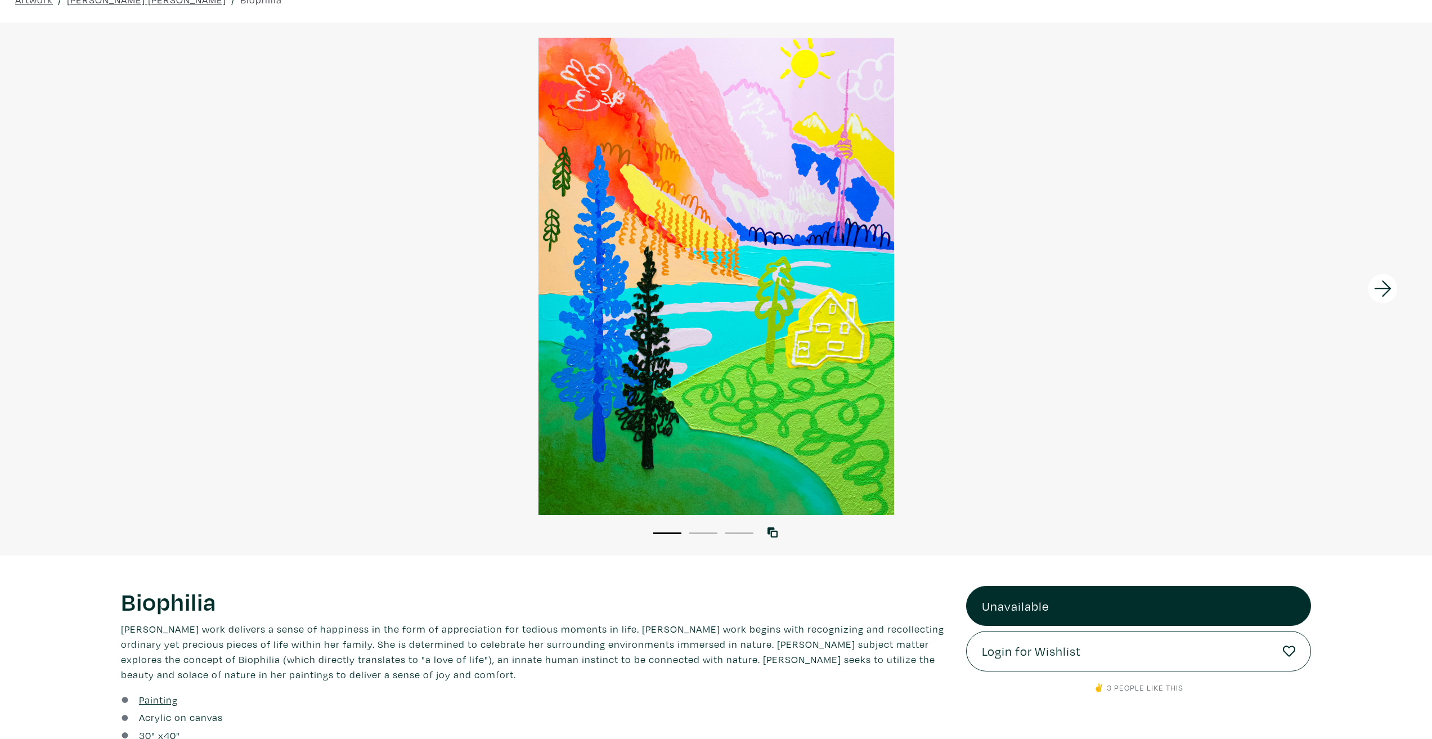
scroll to position [56, 0]
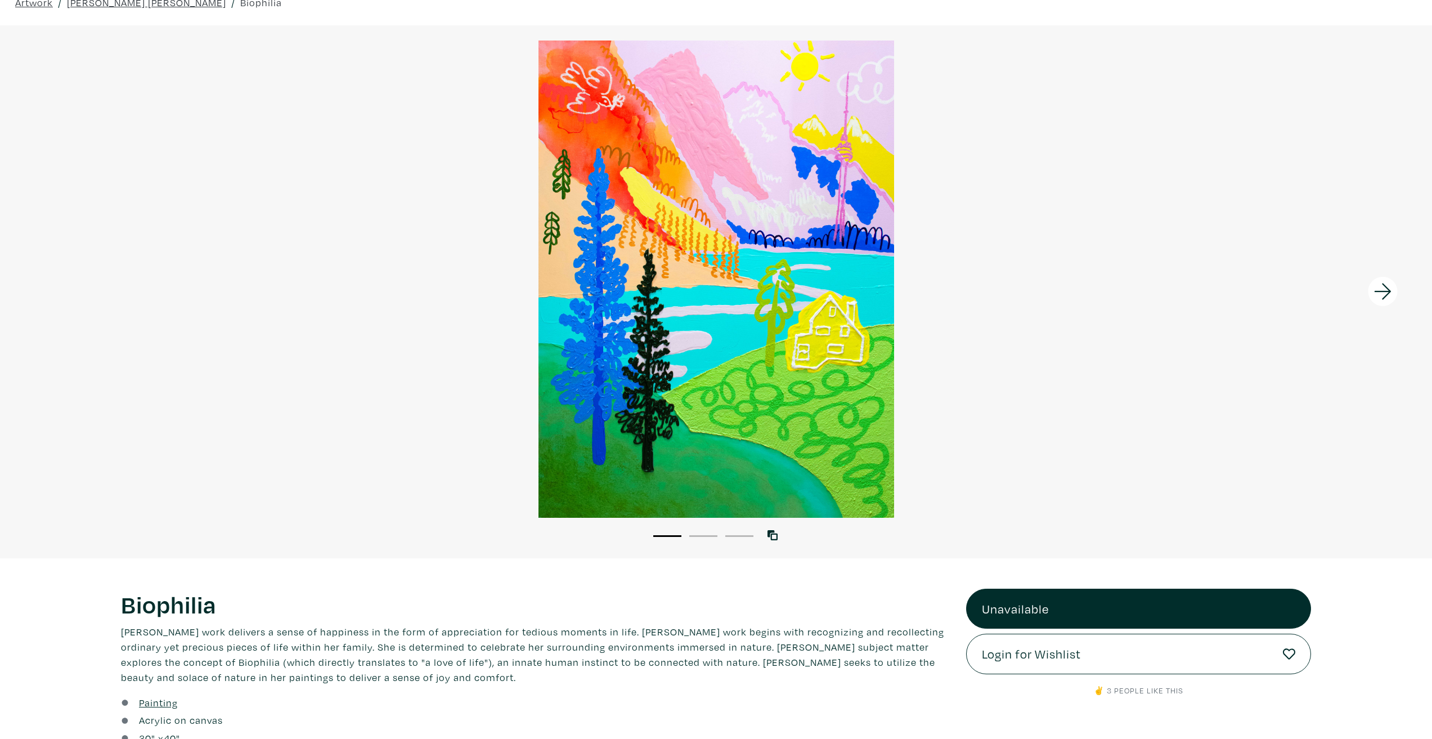
click at [1378, 286] on icon at bounding box center [1383, 291] width 38 height 30
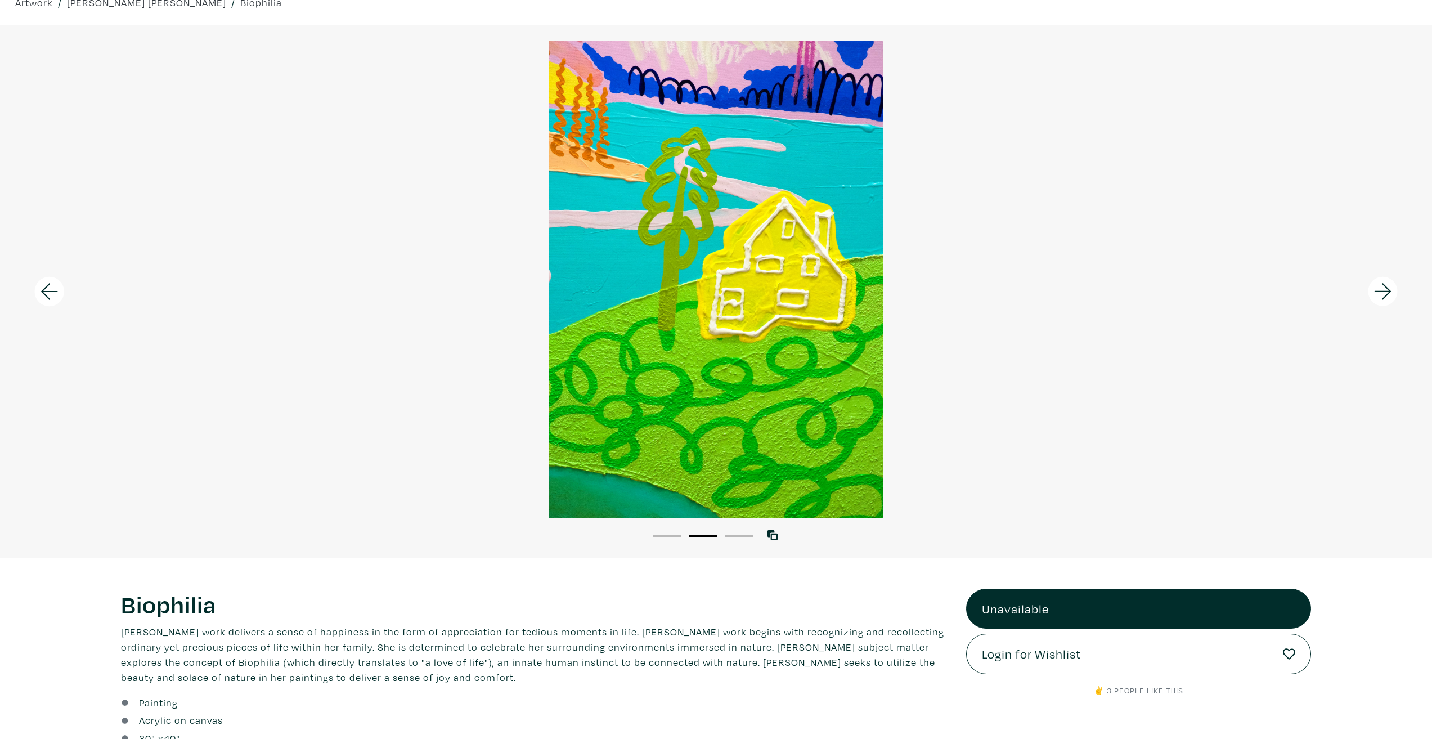
click at [1378, 286] on icon at bounding box center [1383, 291] width 38 height 30
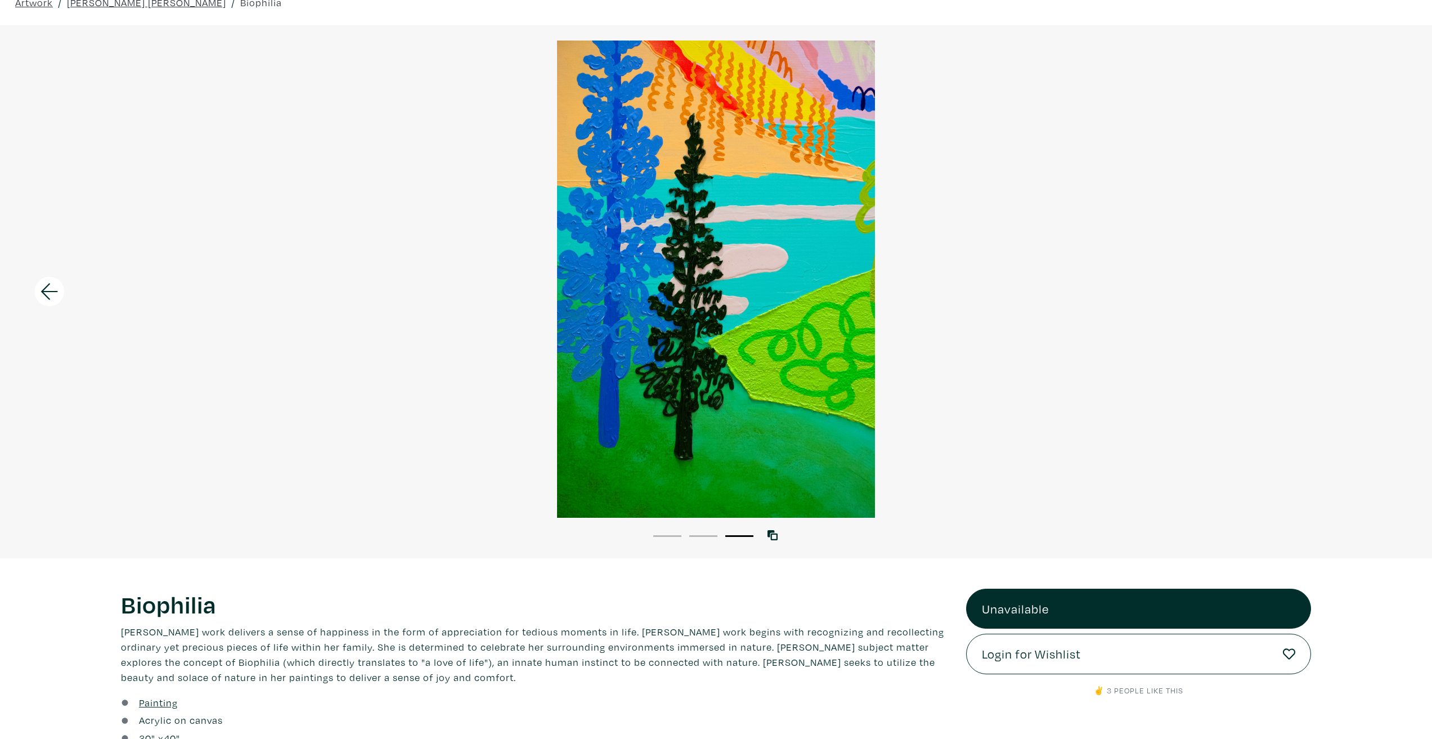
click at [1415, 277] on div at bounding box center [716, 279] width 1432 height 476
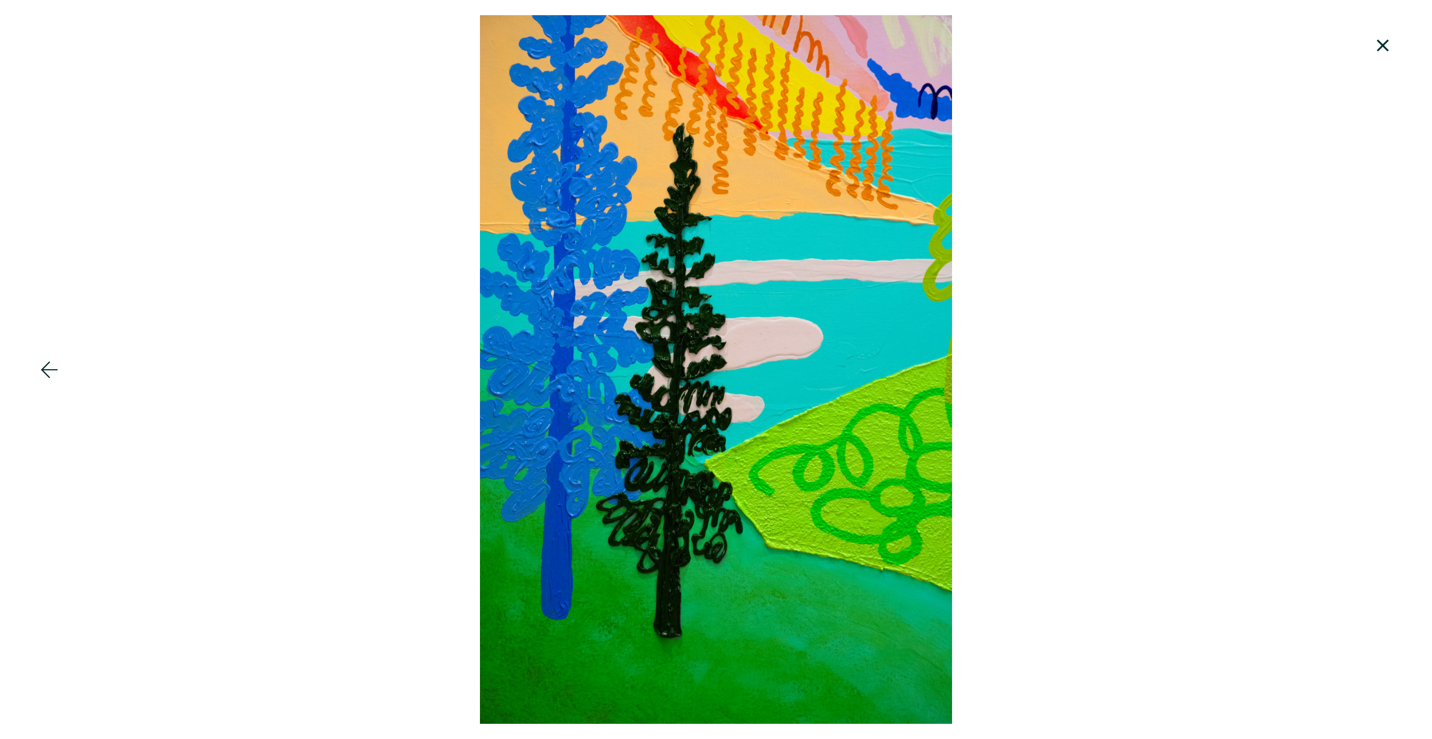
click at [1382, 42] on icon at bounding box center [1383, 45] width 38 height 30
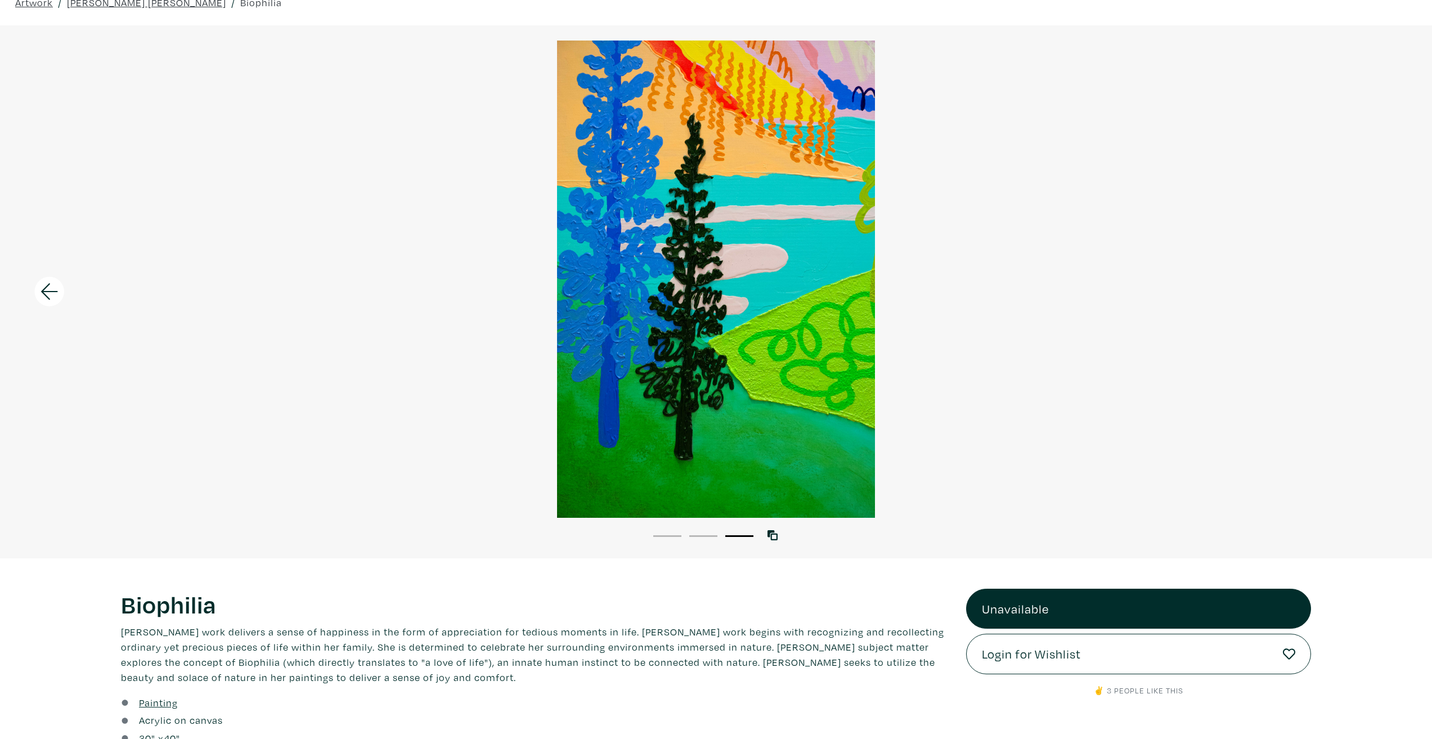
click at [65, 282] on icon at bounding box center [49, 291] width 38 height 30
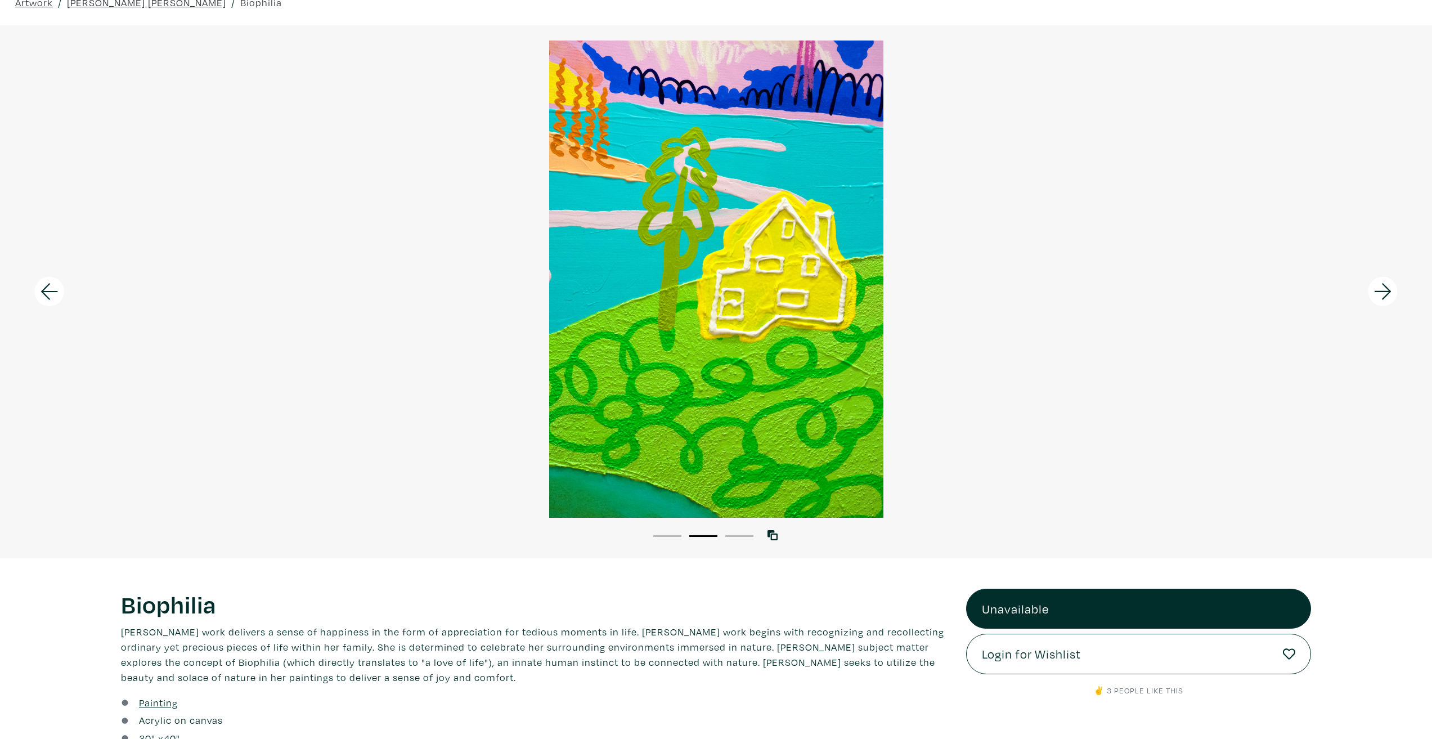
click at [65, 282] on icon at bounding box center [49, 291] width 38 height 30
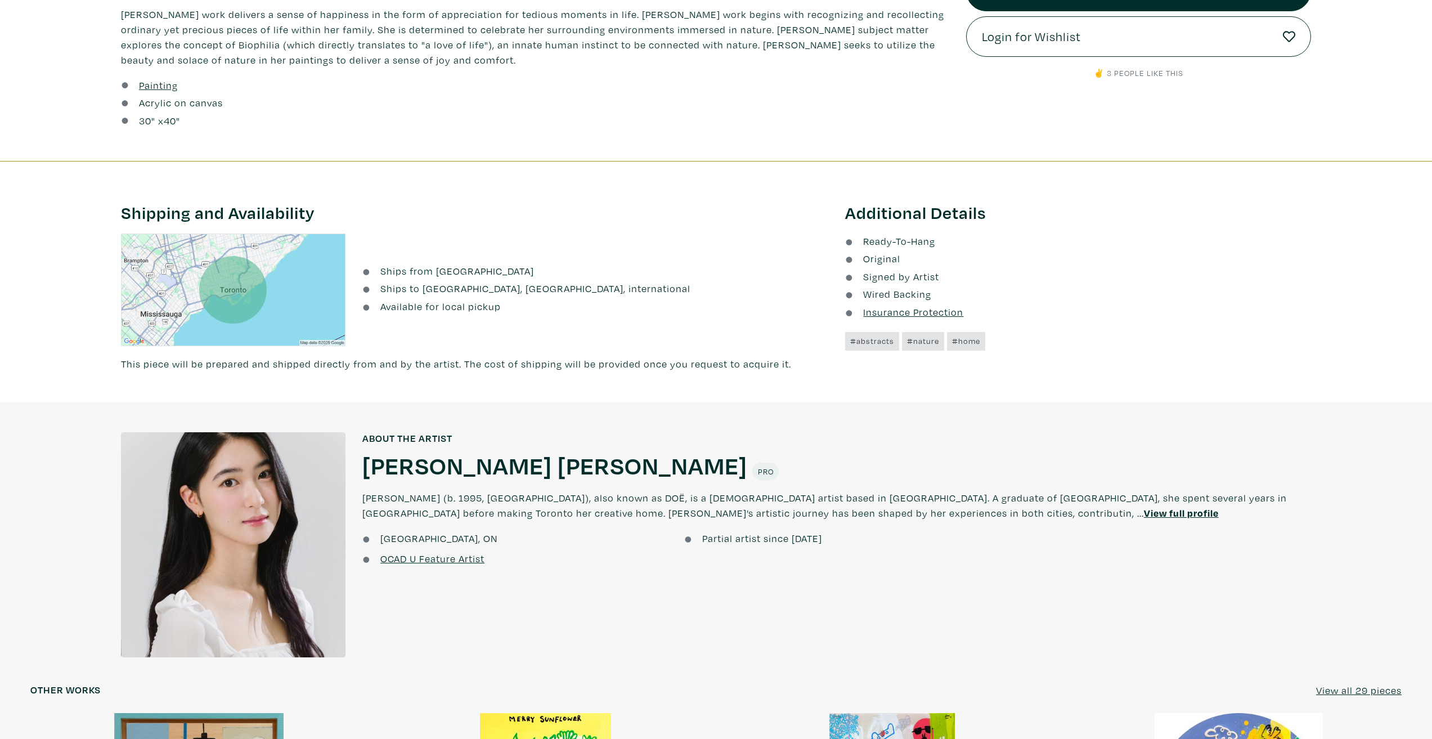
scroll to position [844, 0]
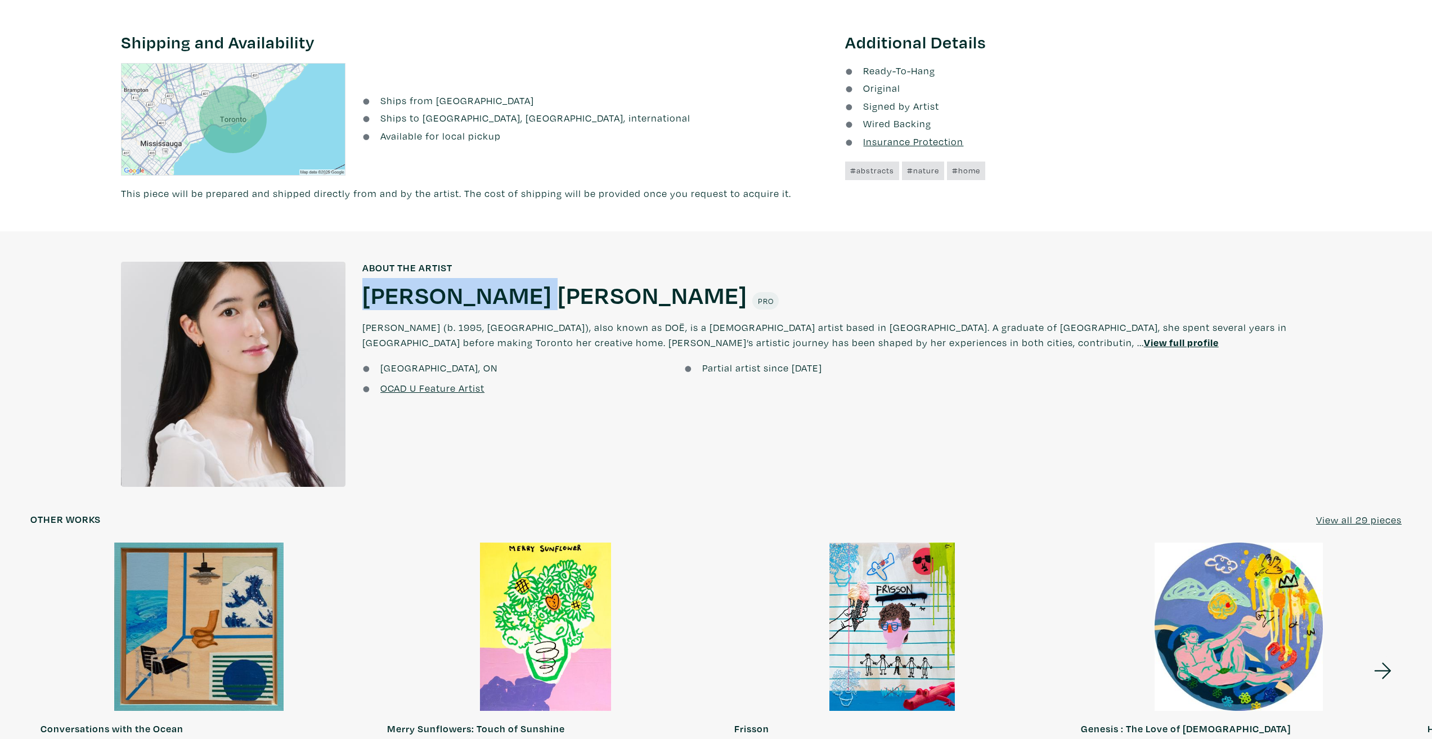
drag, startPoint x: 358, startPoint y: 300, endPoint x: 546, endPoint y: 292, distance: 188.6
click at [546, 292] on div "About the artist ESTHER DOË KIM ESTHER DOË KIM Pro Esther Kim (b. 1995, South K…" at bounding box center [837, 379] width 966 height 235
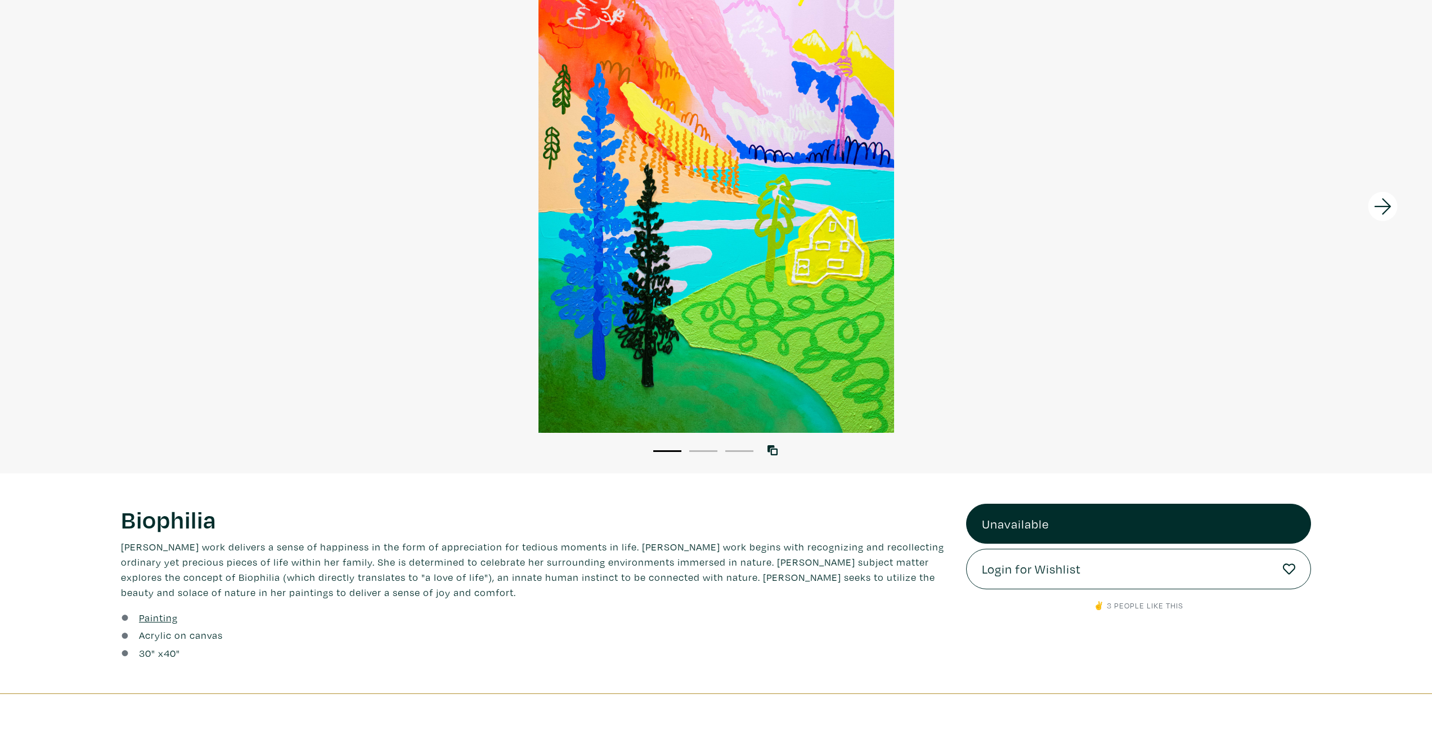
scroll to position [281, 0]
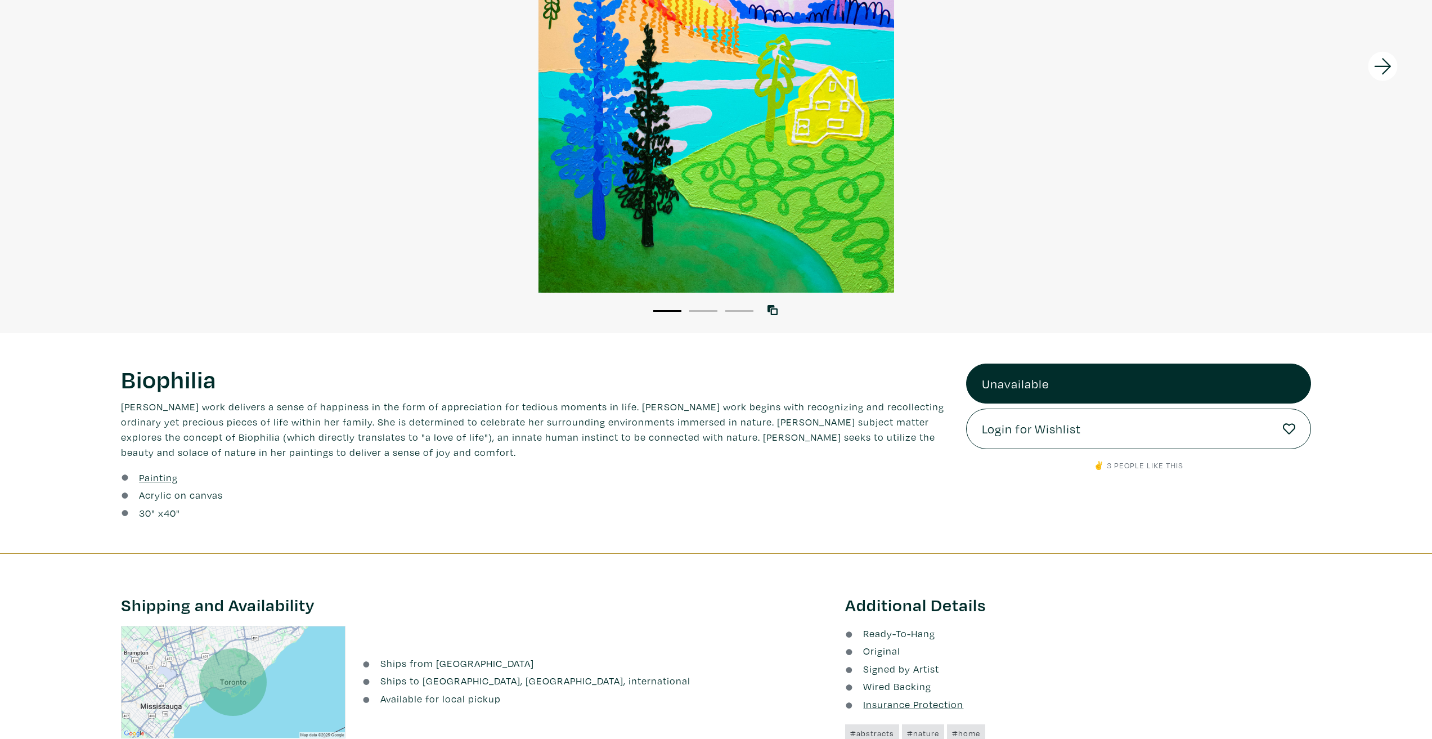
click at [679, 397] on div "Biophilia Lorem ipsum dolor sit amet, consectetur adipiscing elit. Ut bibendum …" at bounding box center [535, 411] width 828 height 96
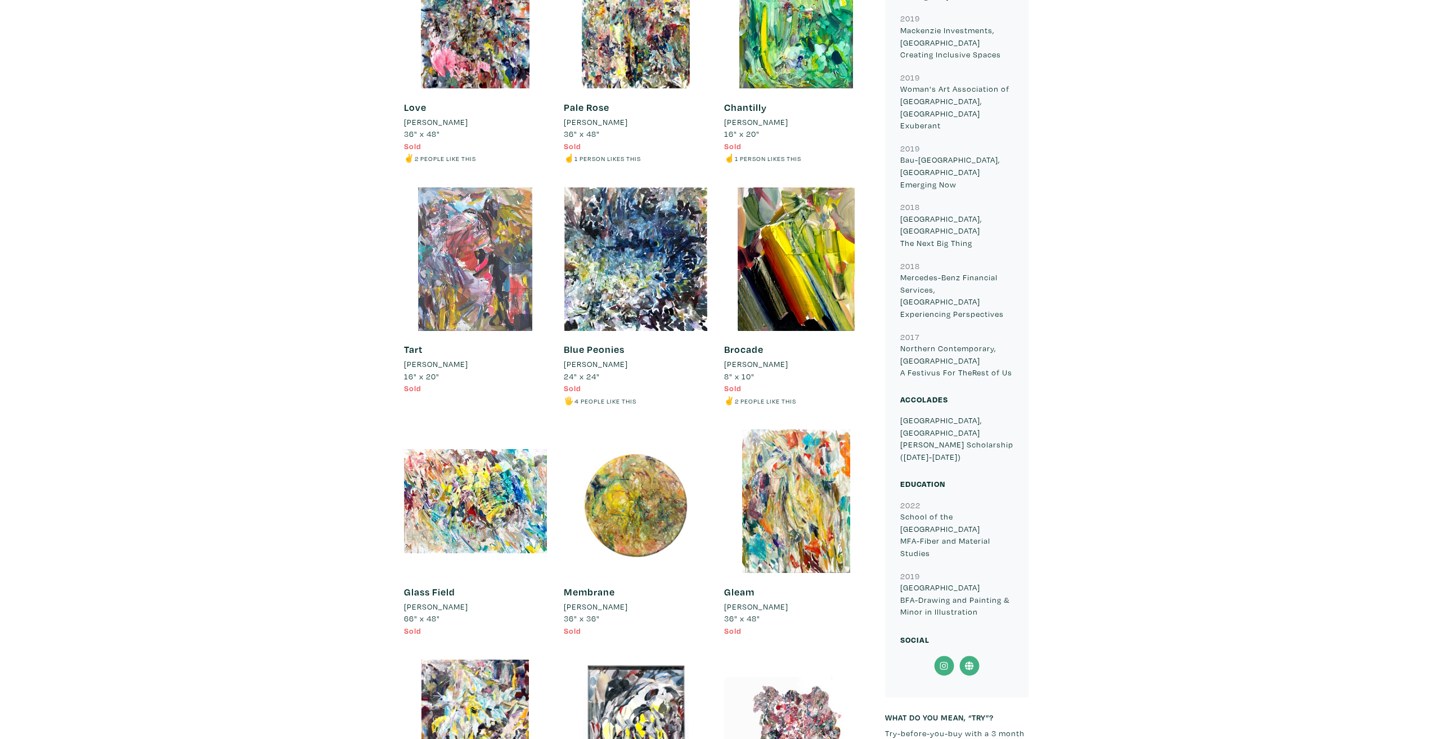
scroll to position [2081, 0]
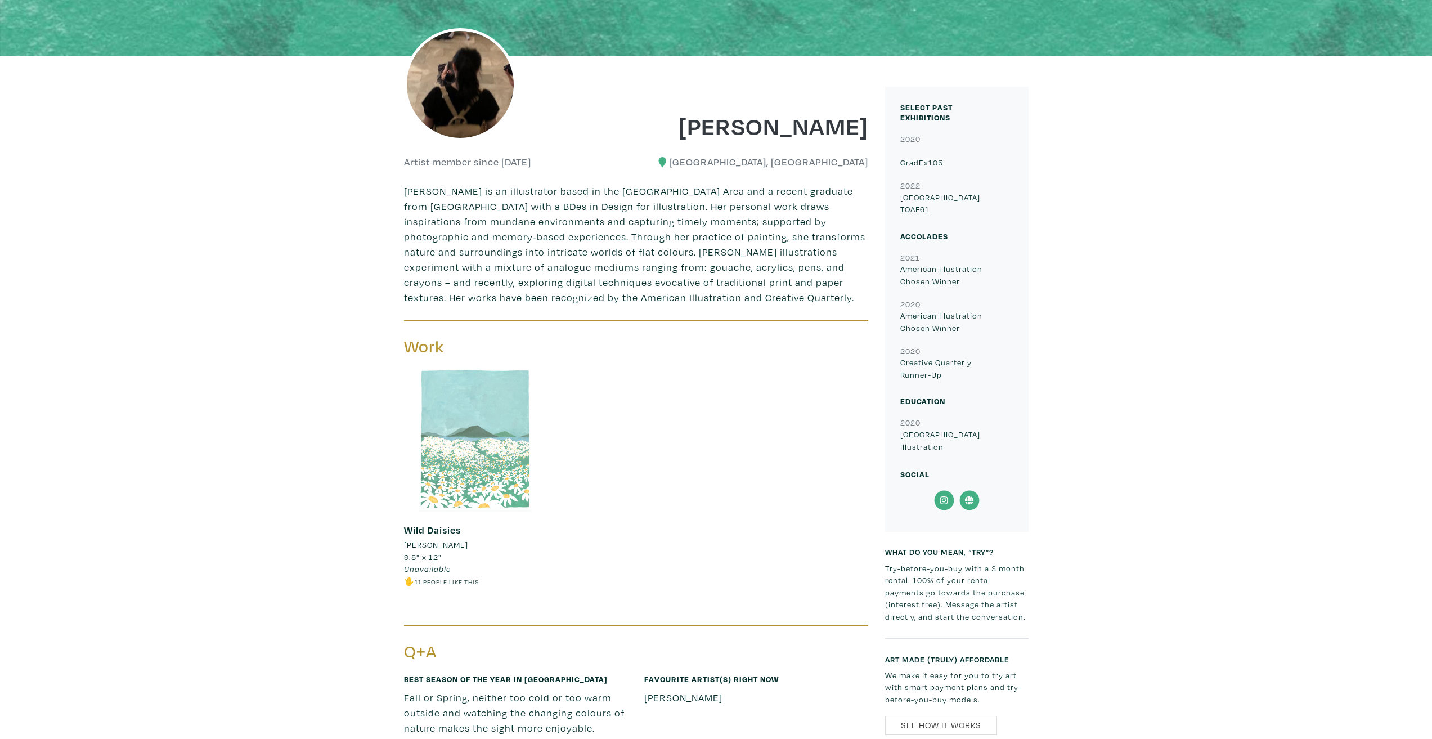
scroll to position [788, 0]
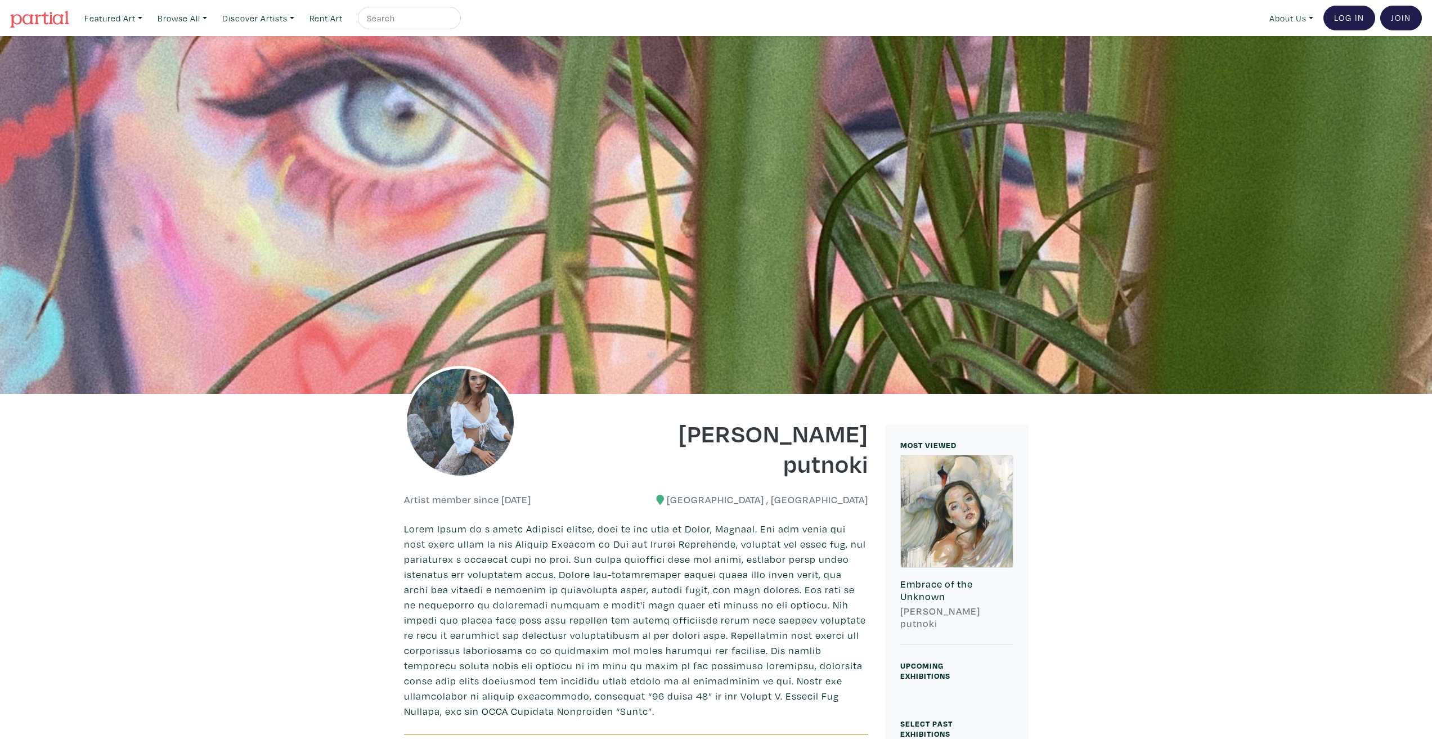
click at [844, 460] on h1 "gabbi culham putnoki" at bounding box center [756, 447] width 224 height 61
drag, startPoint x: 844, startPoint y: 460, endPoint x: 742, endPoint y: 437, distance: 105.0
click at [742, 437] on h1 "gabbi culham putnoki" at bounding box center [756, 447] width 224 height 61
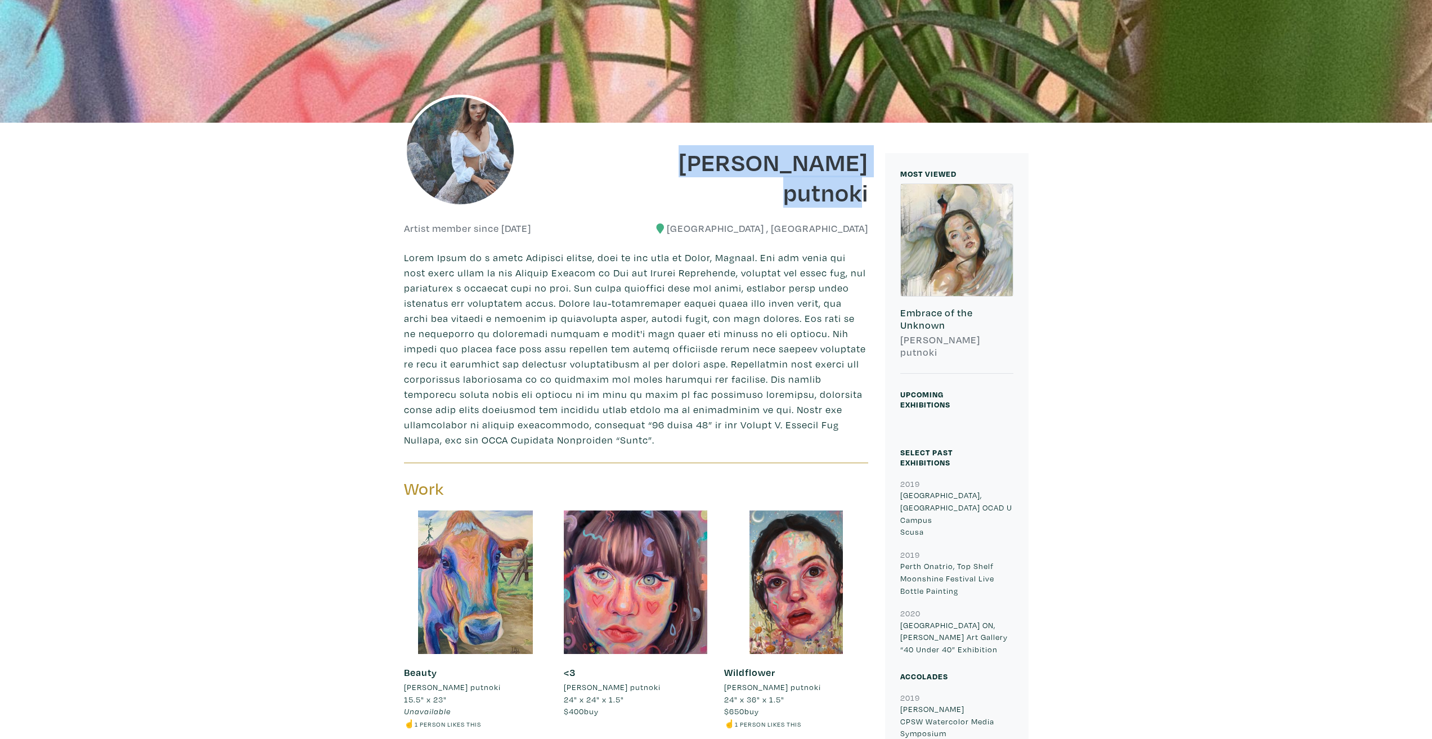
scroll to position [281, 0]
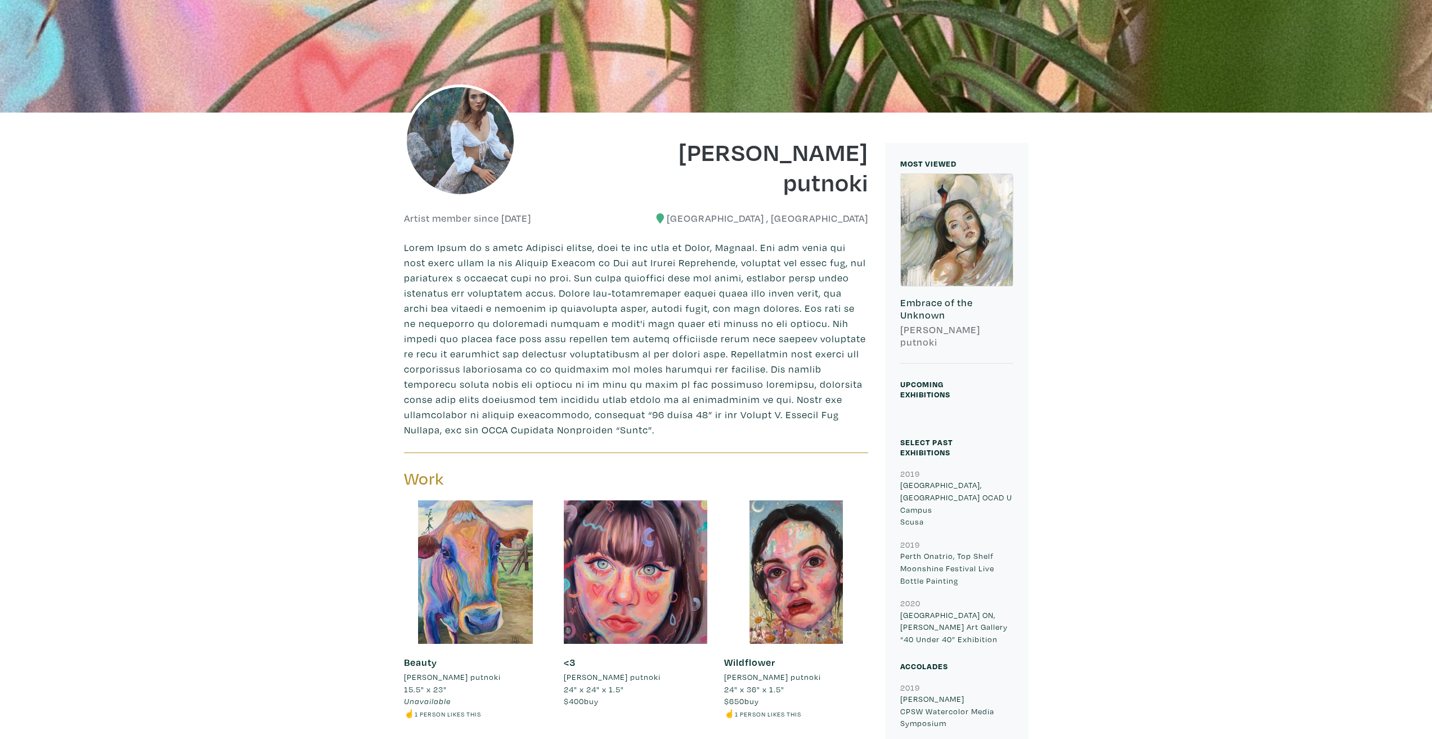
click at [554, 241] on p at bounding box center [636, 338] width 464 height 197
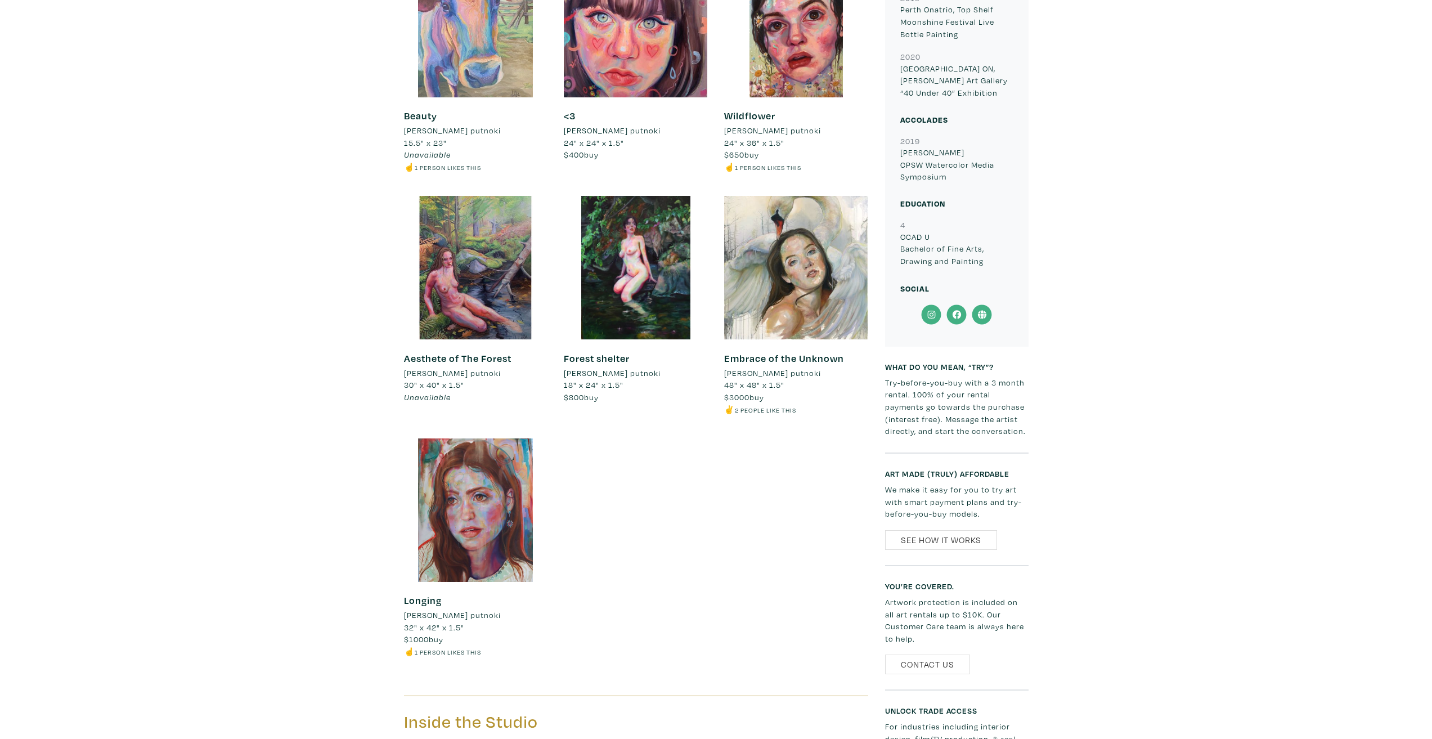
scroll to position [1069, 0]
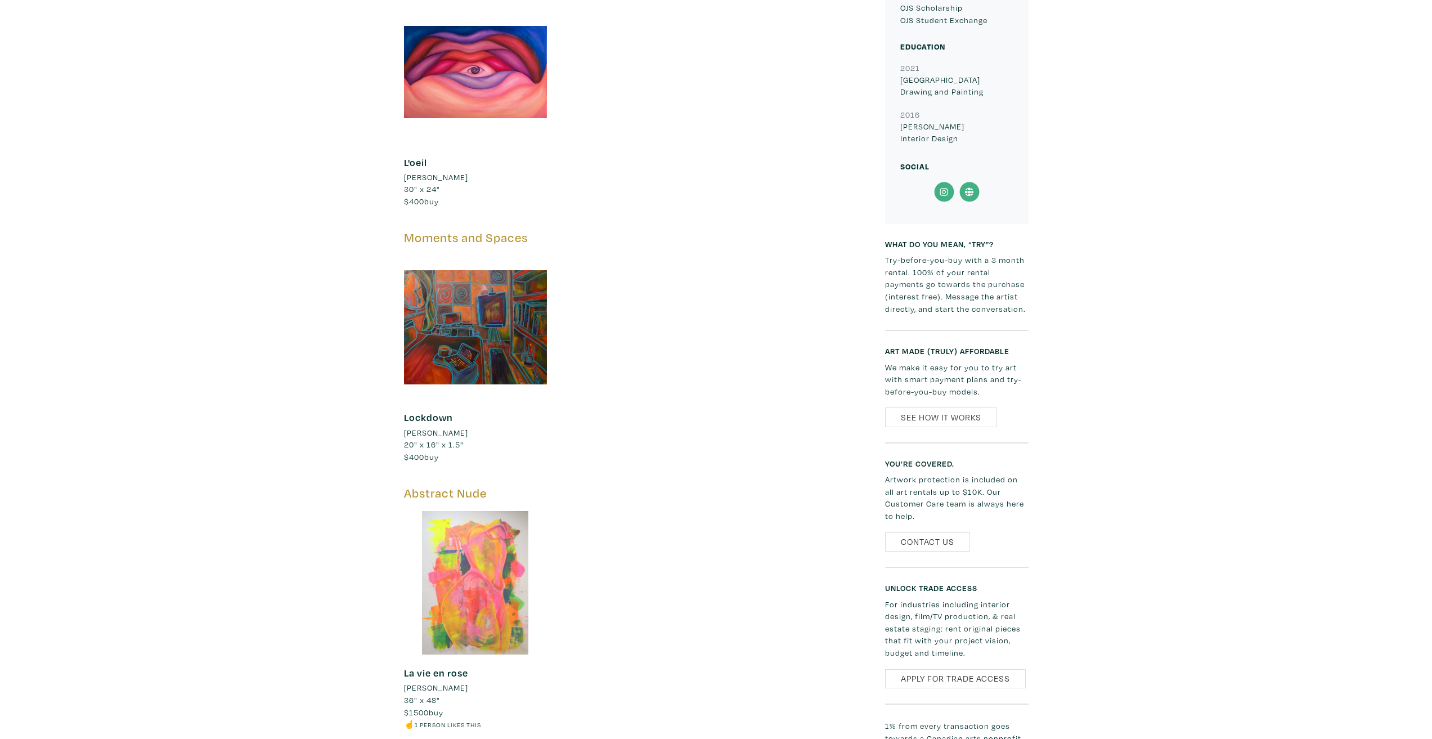
scroll to position [1575, 0]
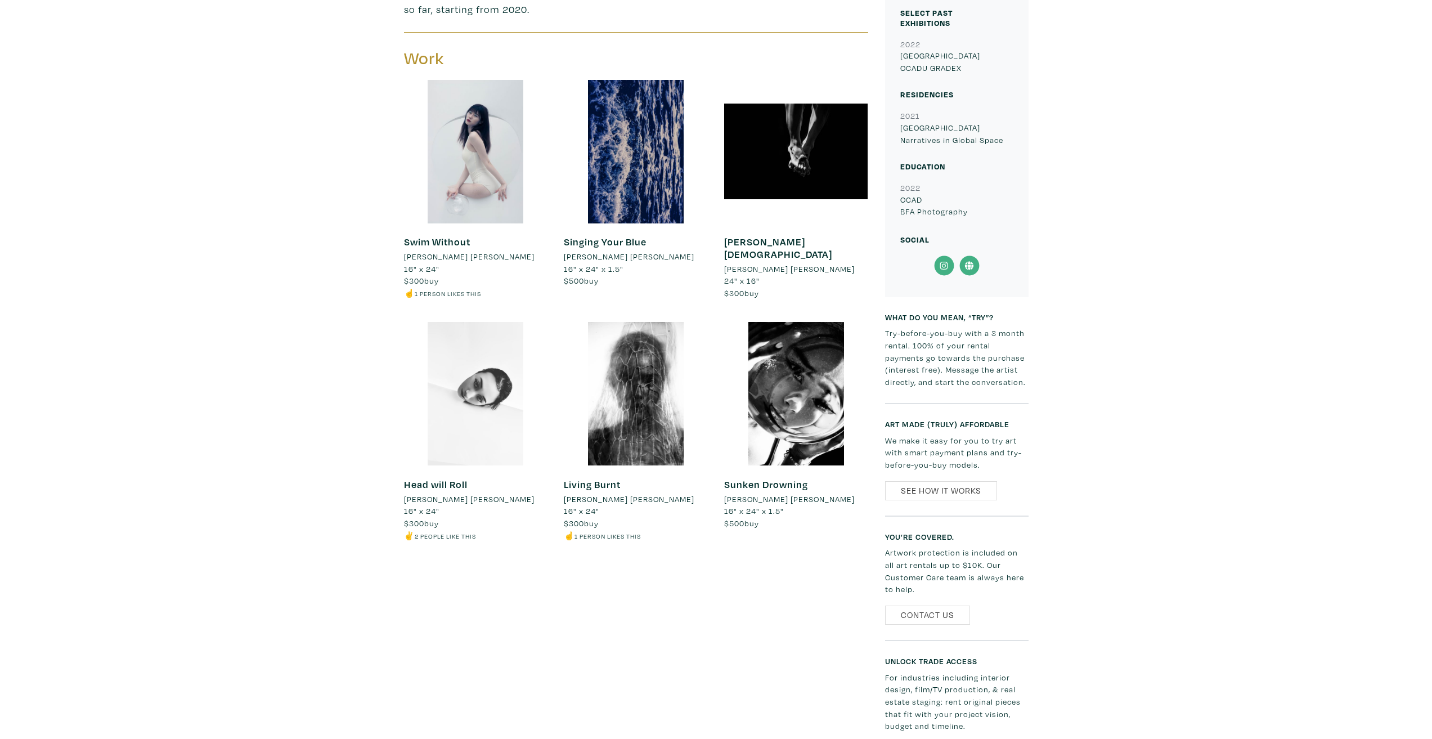
scroll to position [844, 0]
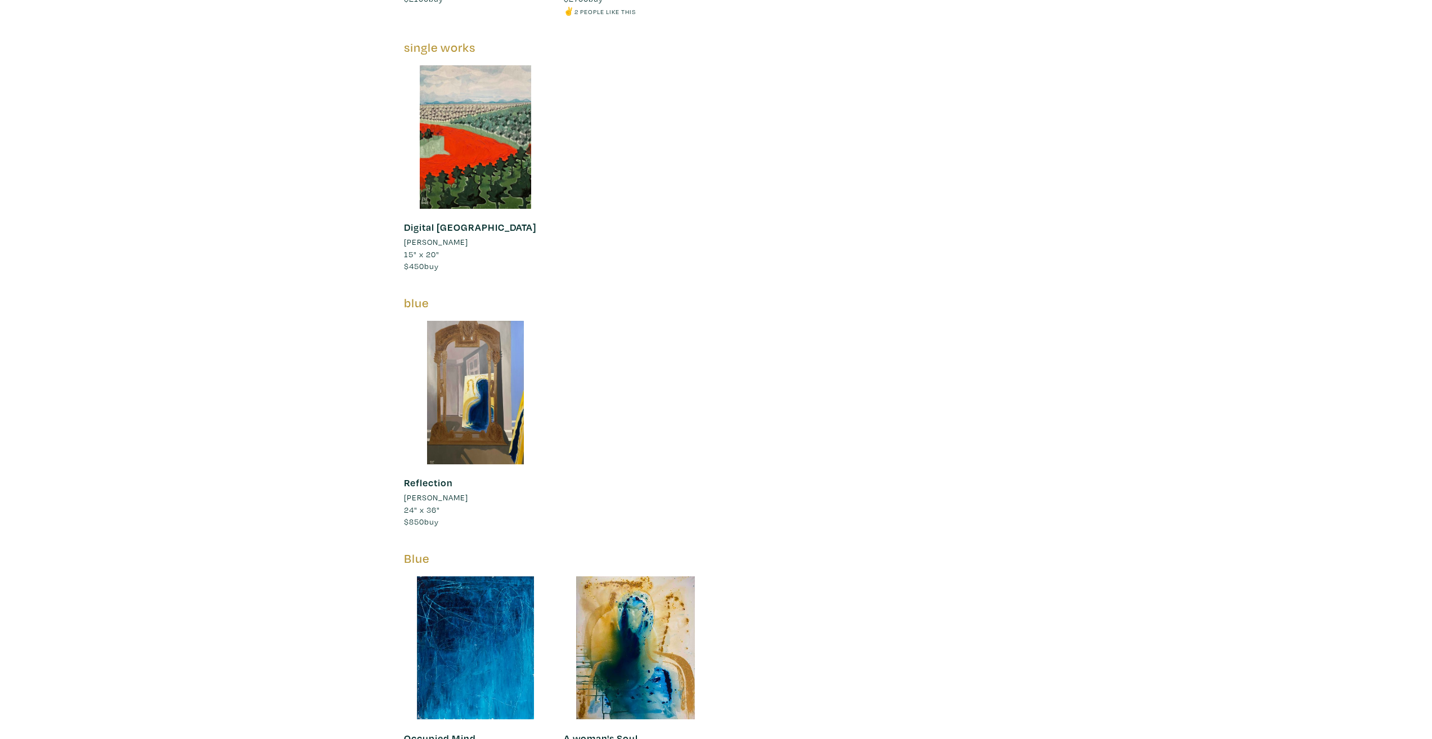
scroll to position [1463, 0]
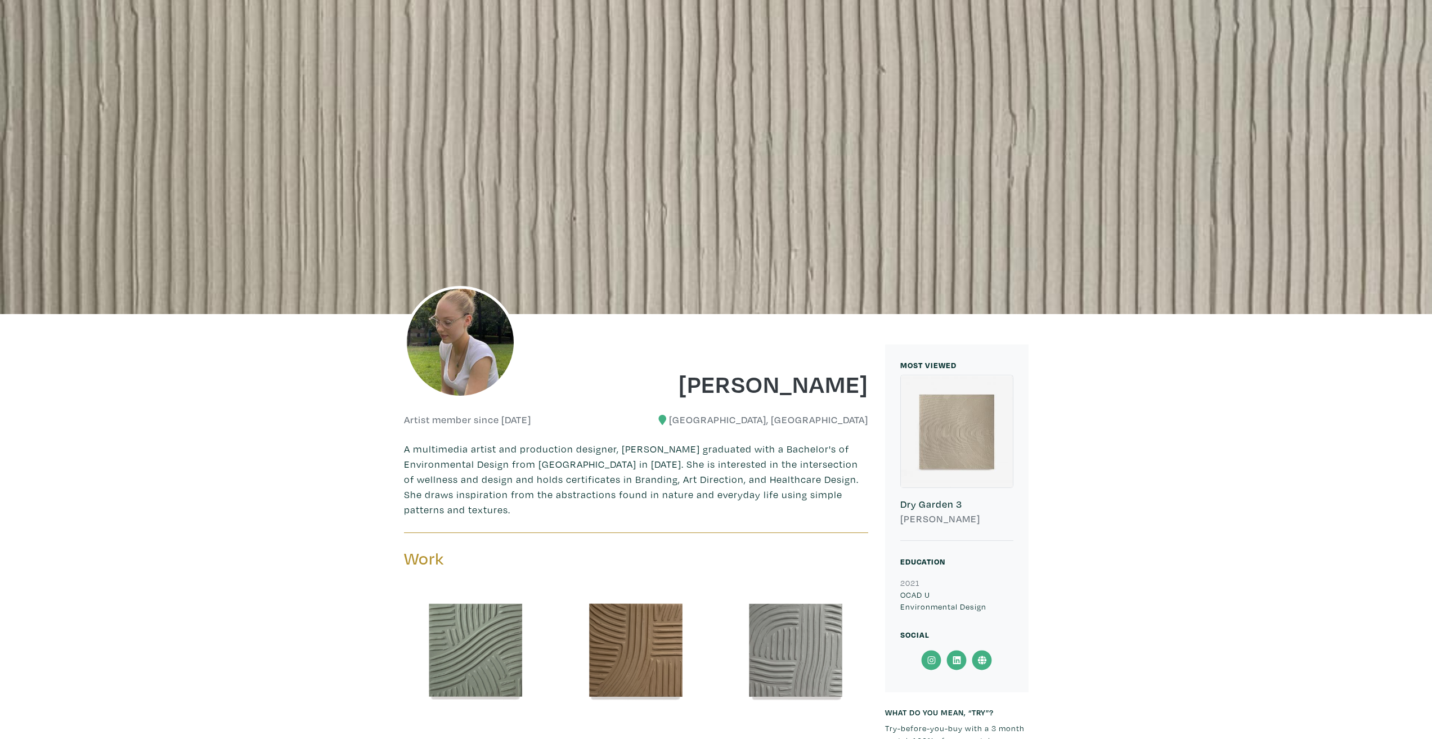
scroll to position [113, 0]
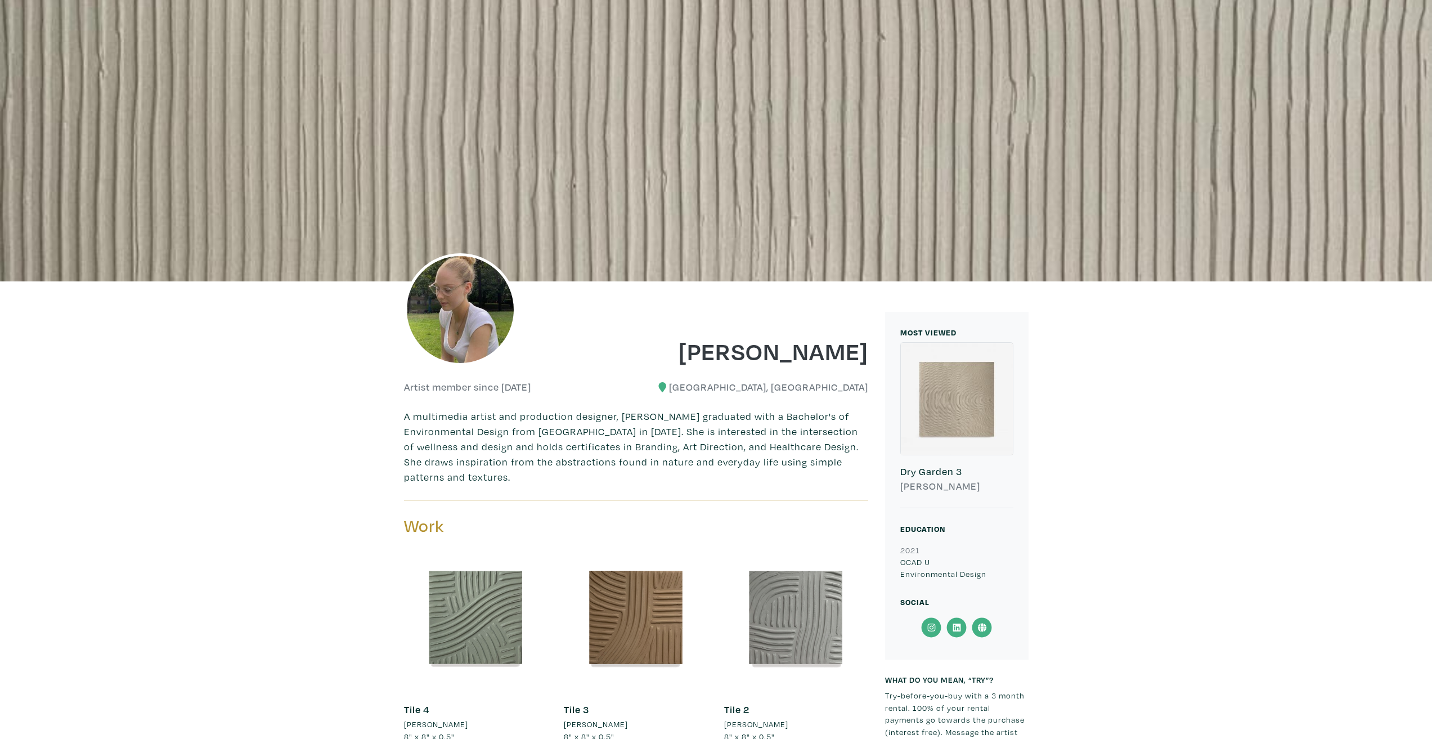
click at [718, 355] on h1 "Grace Hotchkiss" at bounding box center [756, 350] width 224 height 30
drag, startPoint x: 718, startPoint y: 355, endPoint x: 797, endPoint y: 356, distance: 79.3
click at [797, 356] on h1 "Grace Hotchkiss" at bounding box center [756, 350] width 224 height 30
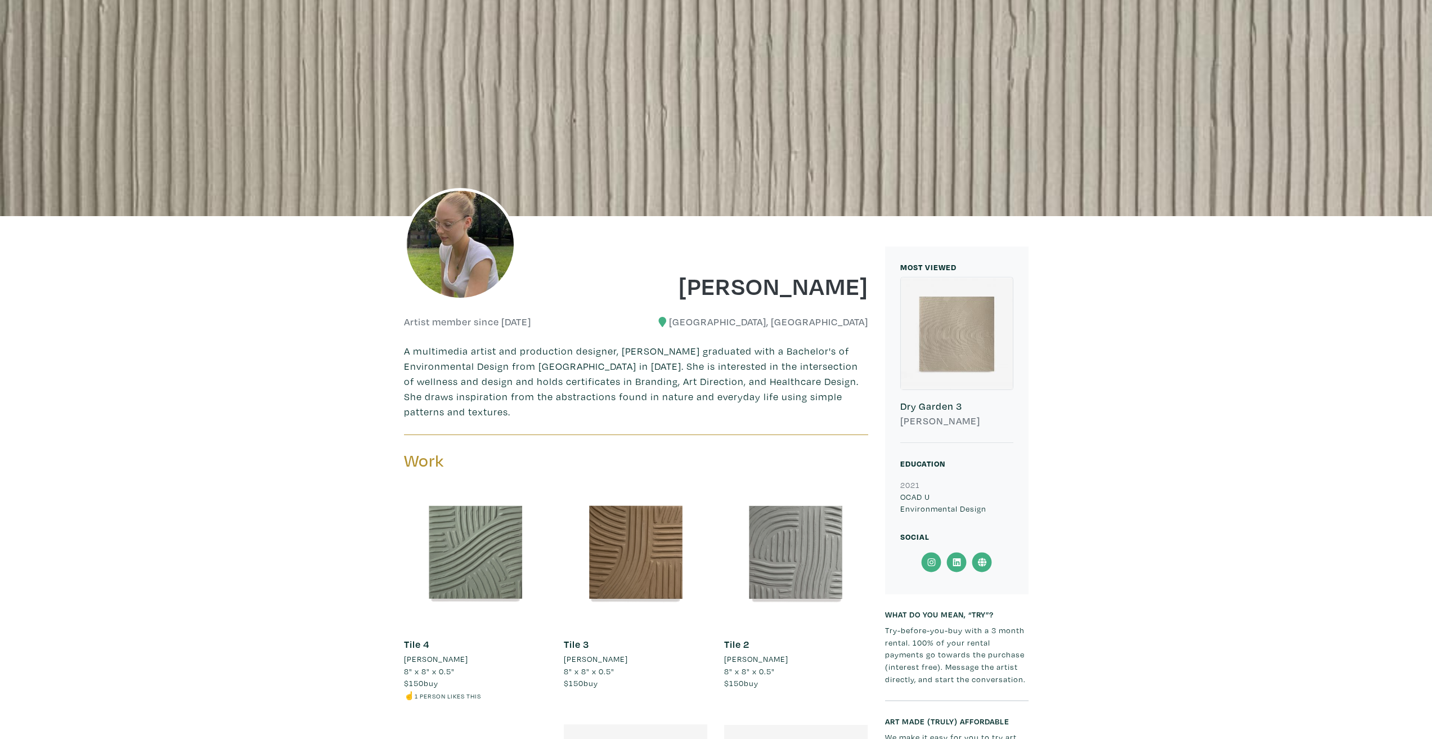
scroll to position [281, 0]
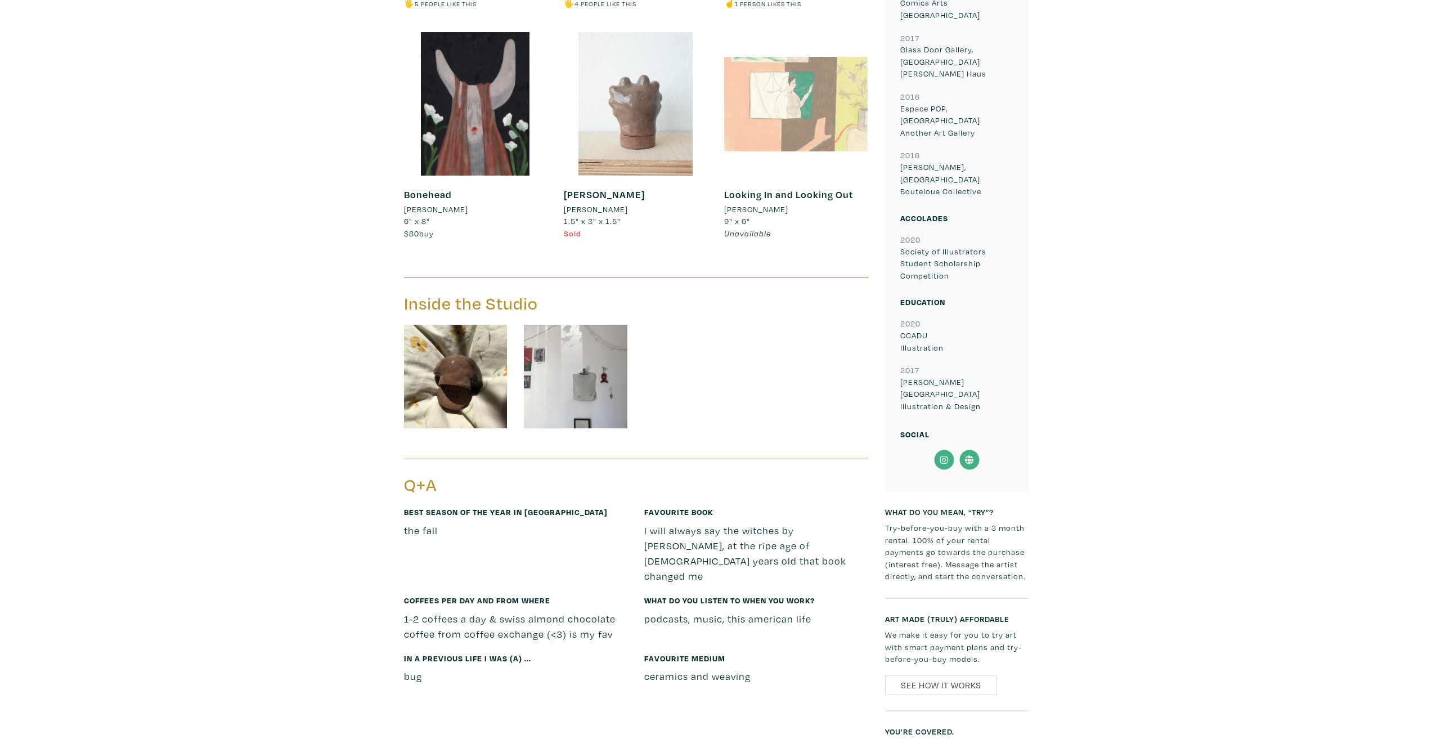
scroll to position [900, 0]
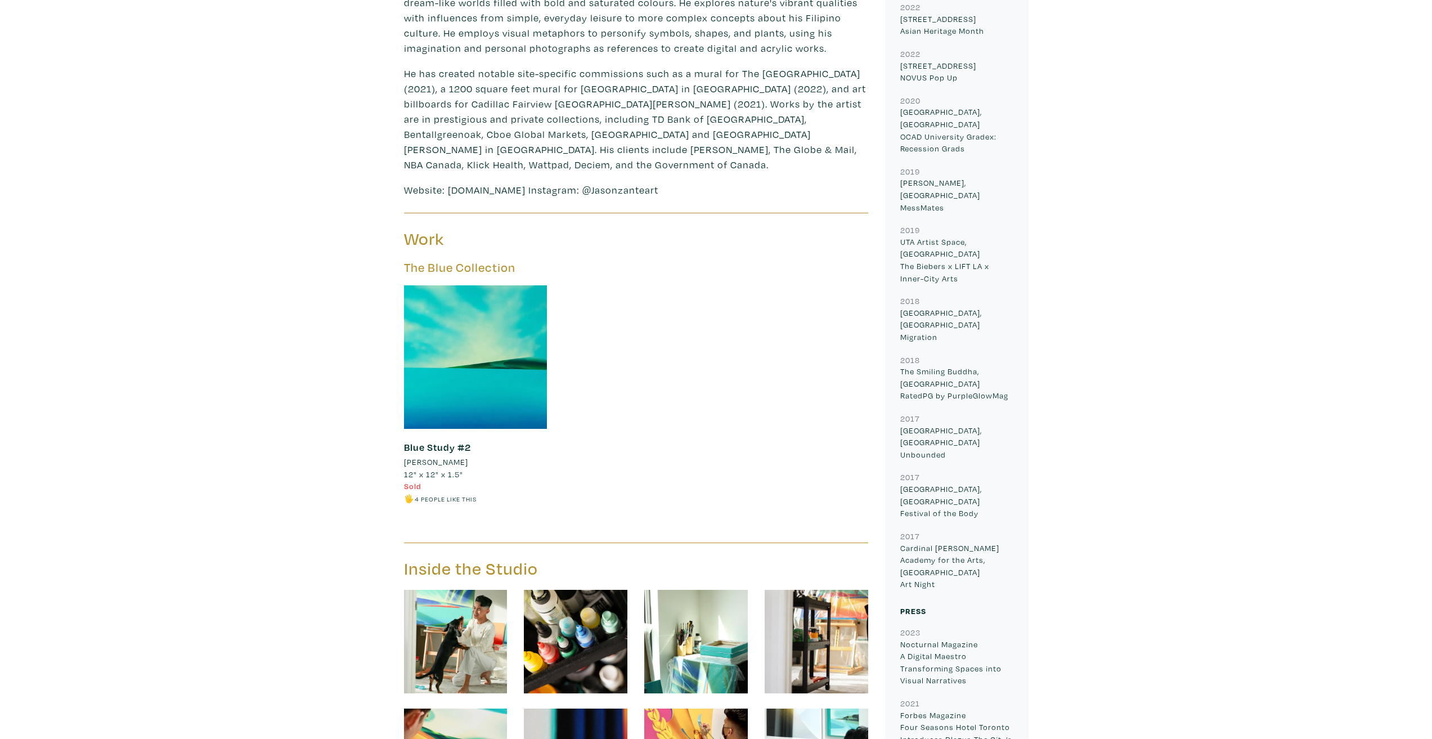
scroll to position [225, 0]
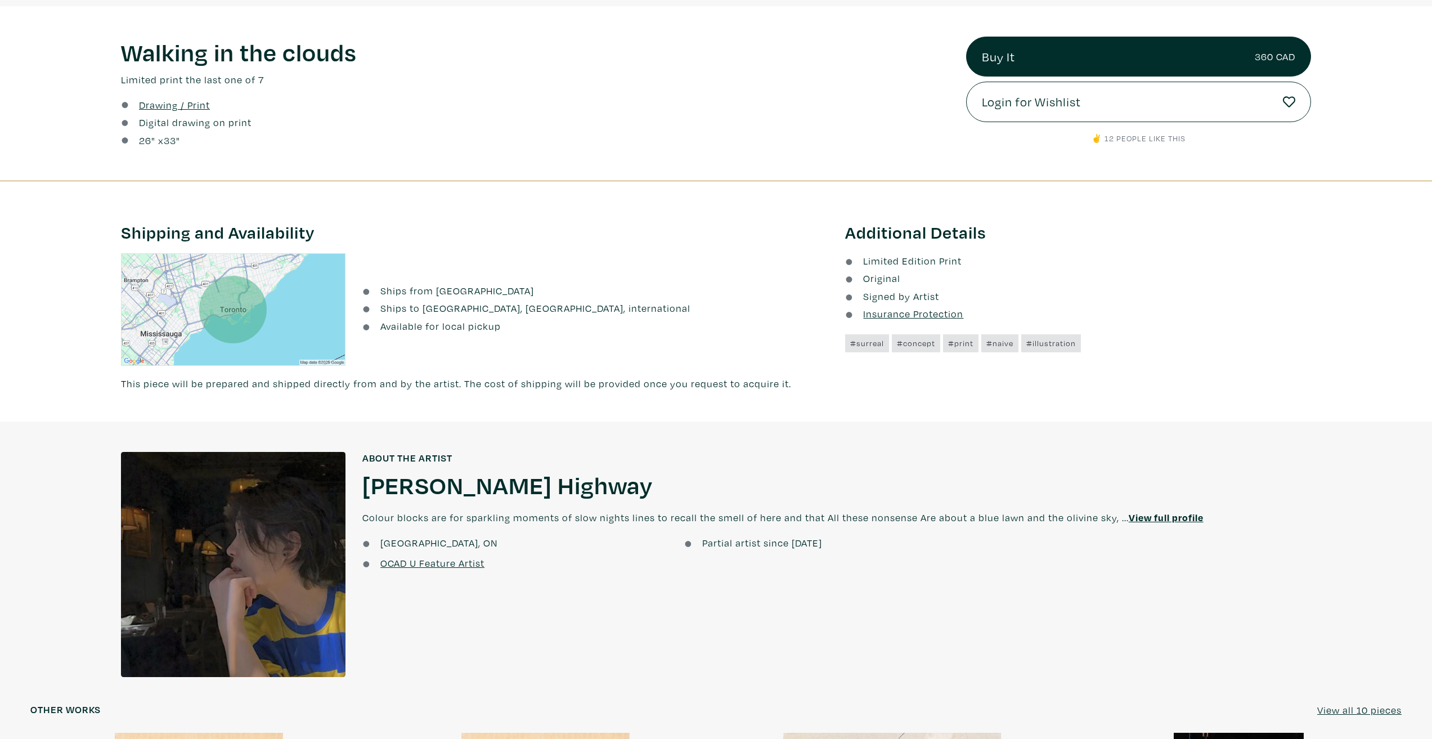
scroll to position [619, 0]
